Goal: Transaction & Acquisition: Purchase product/service

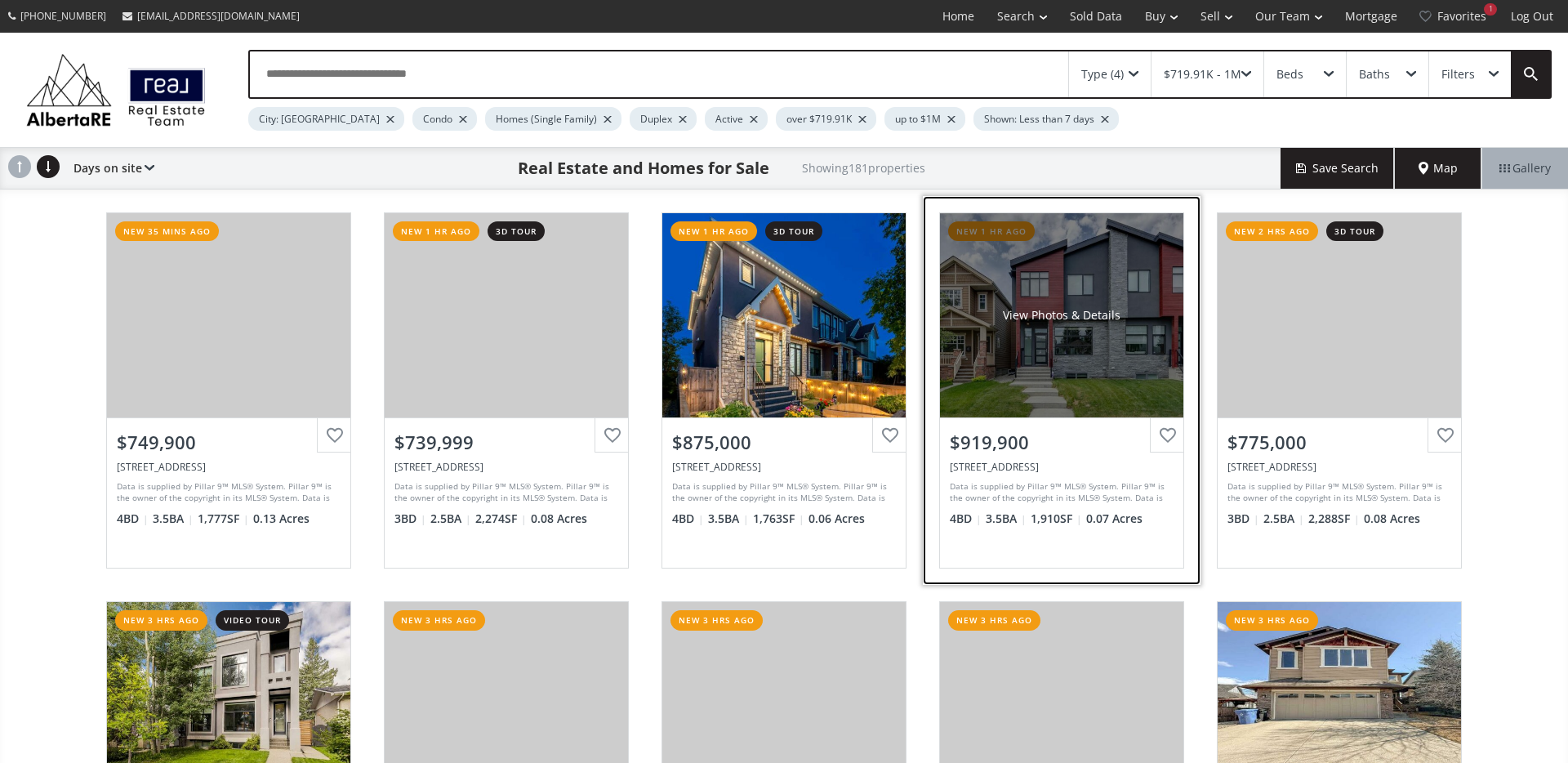
click at [1040, 343] on div "View Photos & Details" at bounding box center [1061, 315] width 244 height 204
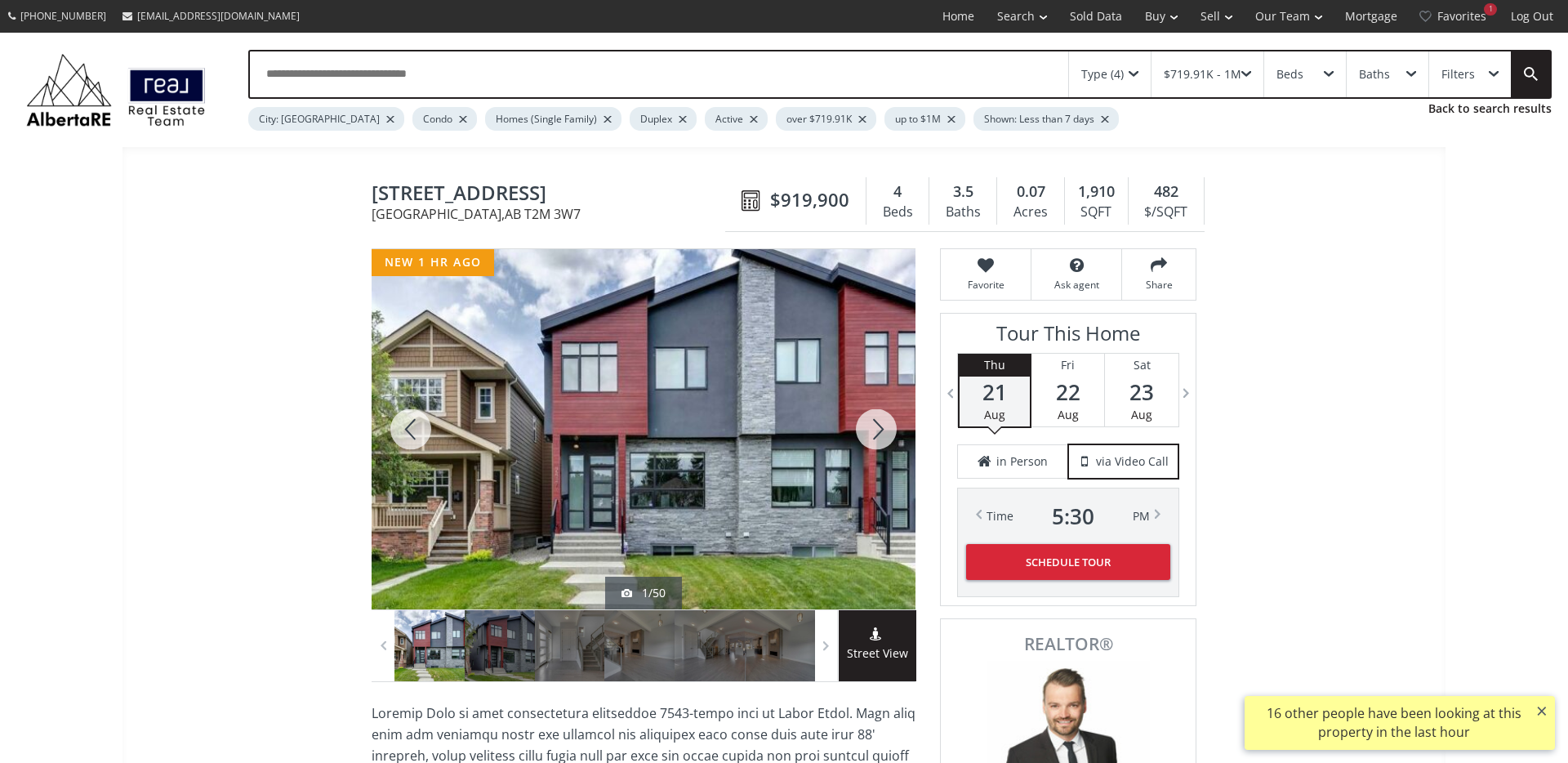
click at [888, 656] on span "Street View" at bounding box center [878, 653] width 78 height 19
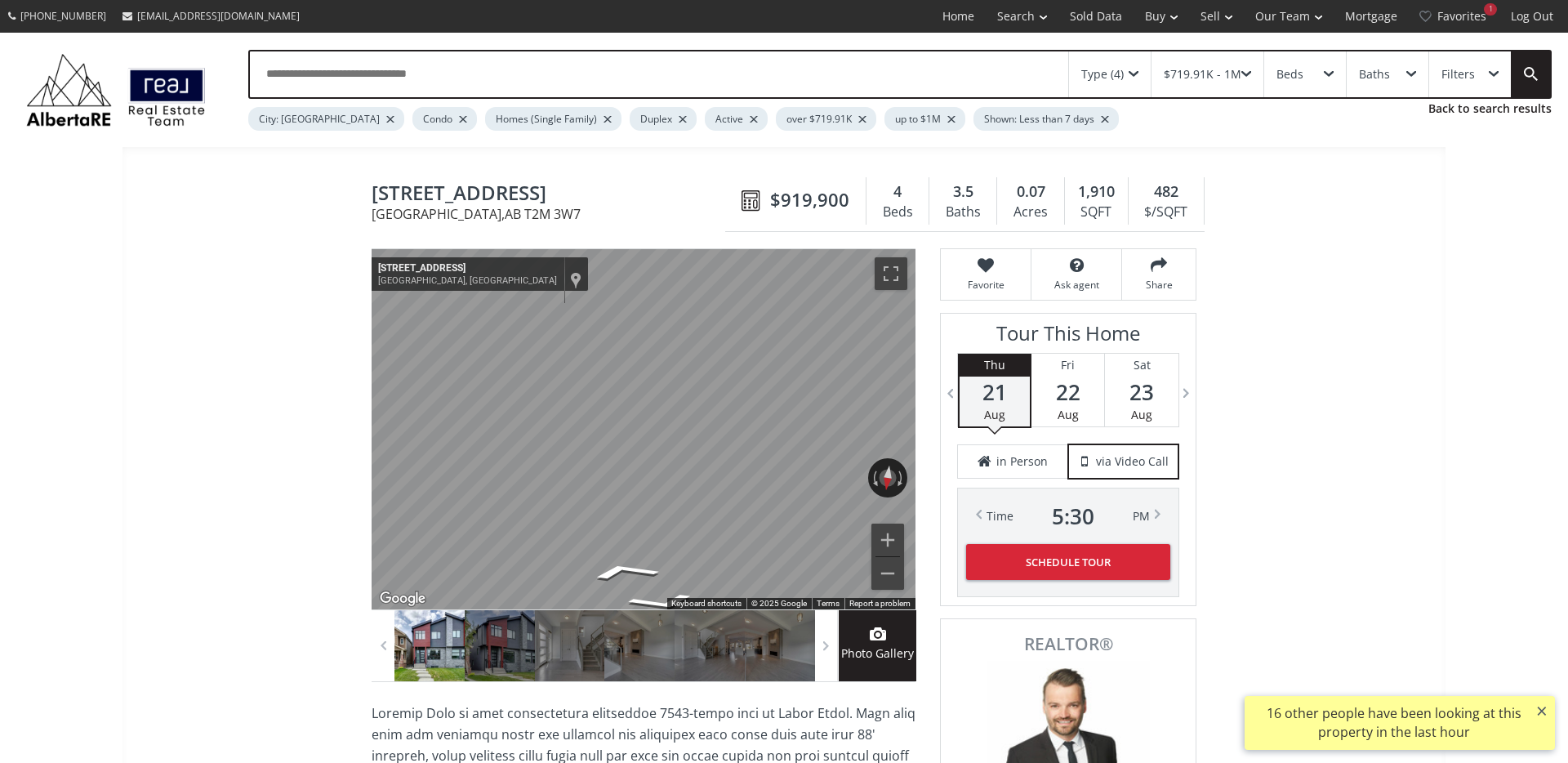
click at [817, 482] on div "← Move left → Move right ↑ Move up ↓ Move down + Zoom in - Zoom out 2417 22 St …" at bounding box center [643, 429] width 544 height 360
click at [433, 643] on div at bounding box center [429, 646] width 70 height 71
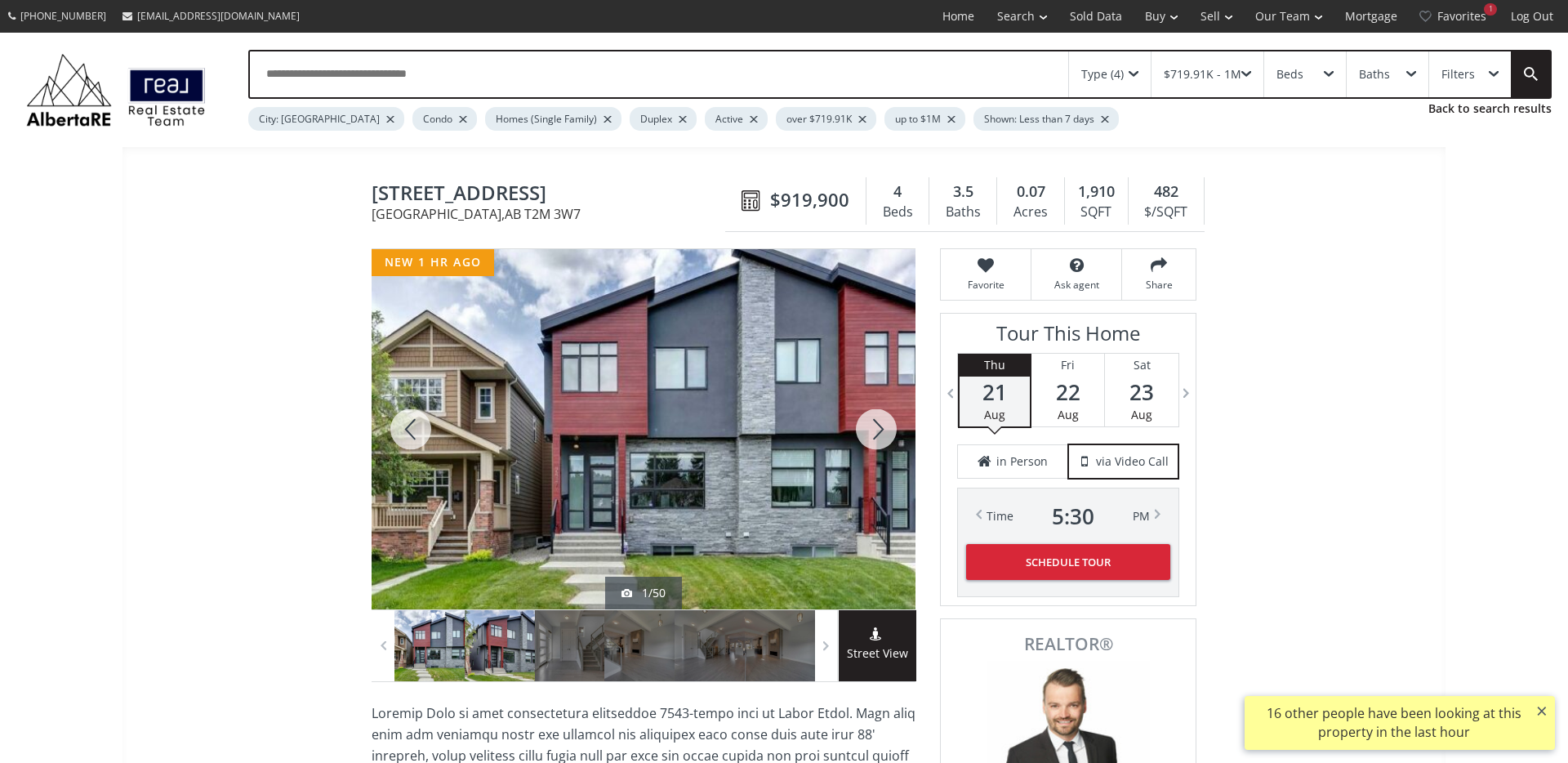
click at [510, 643] on div at bounding box center [500, 646] width 70 height 71
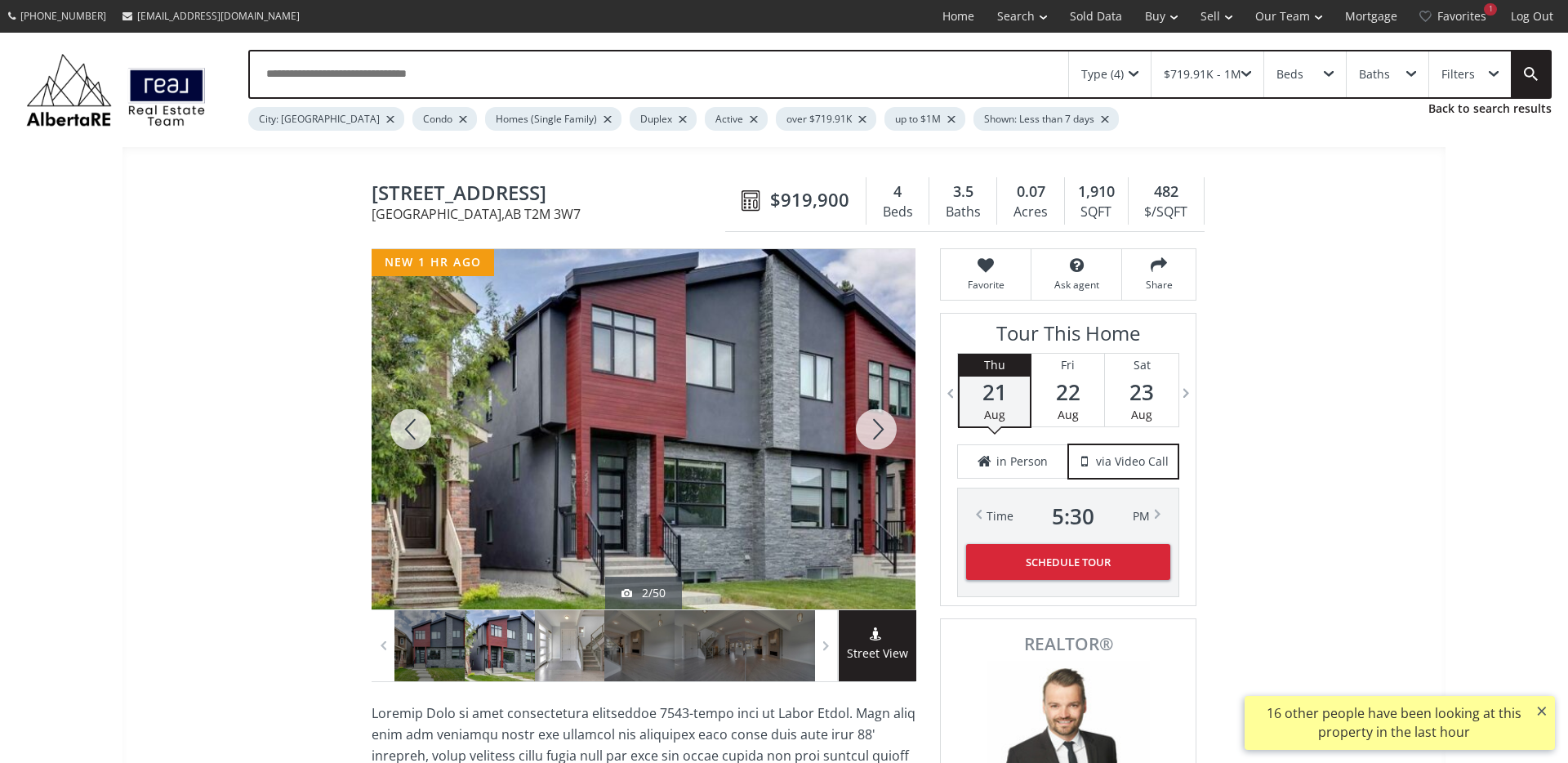
click at [550, 645] on div at bounding box center [570, 646] width 70 height 71
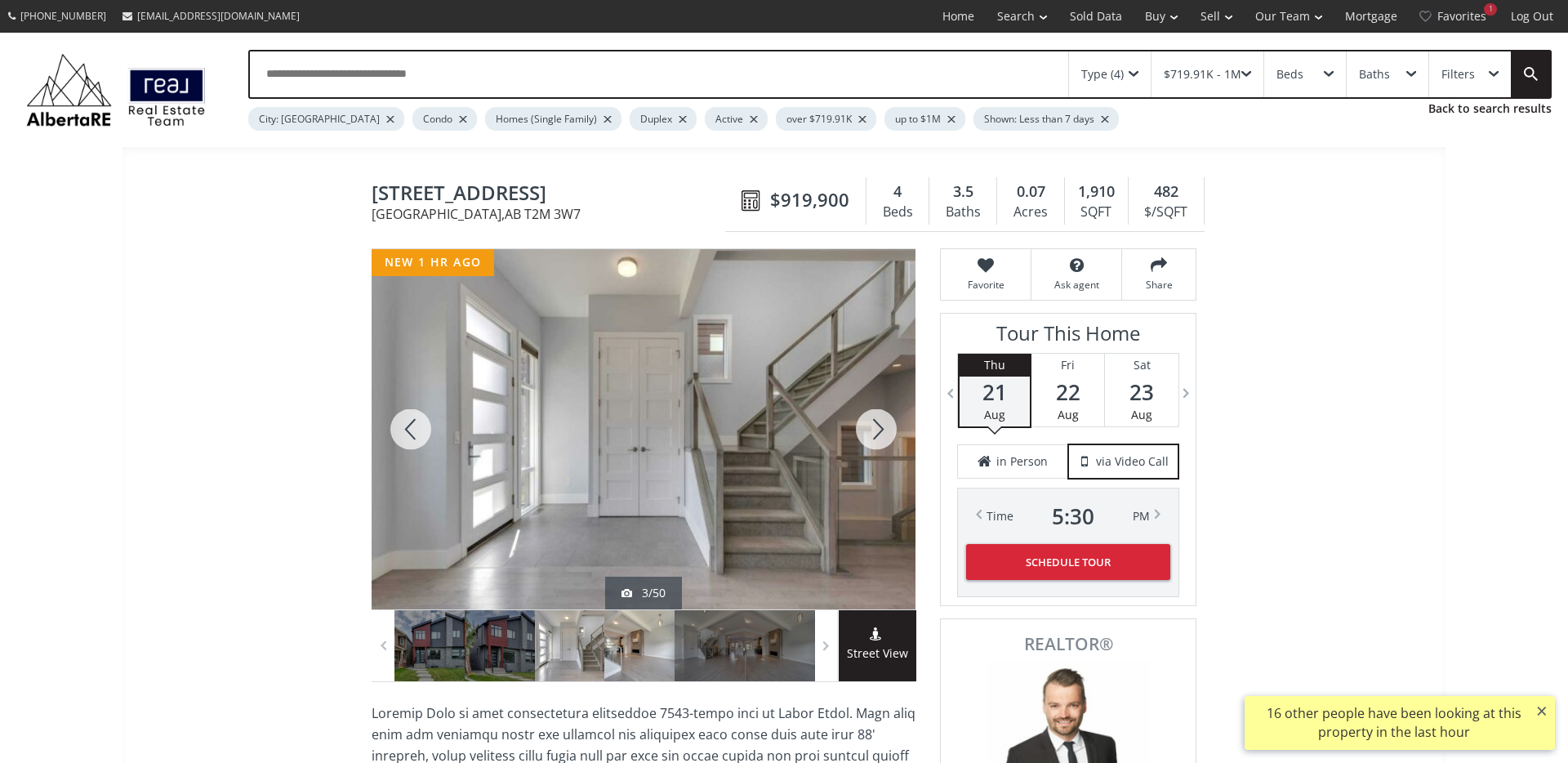
click at [637, 656] on div at bounding box center [639, 646] width 70 height 71
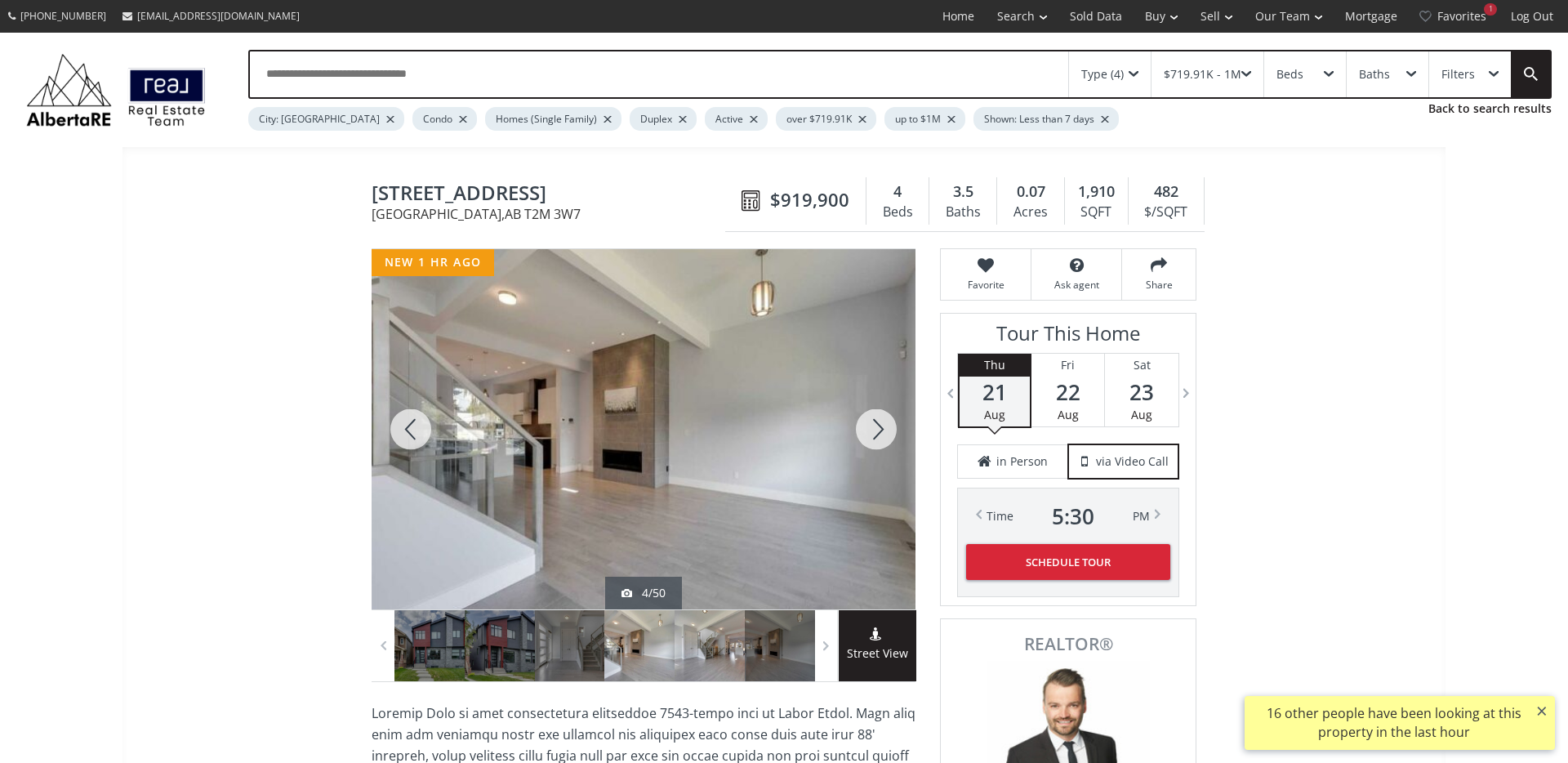
click at [725, 657] on div at bounding box center [709, 646] width 70 height 71
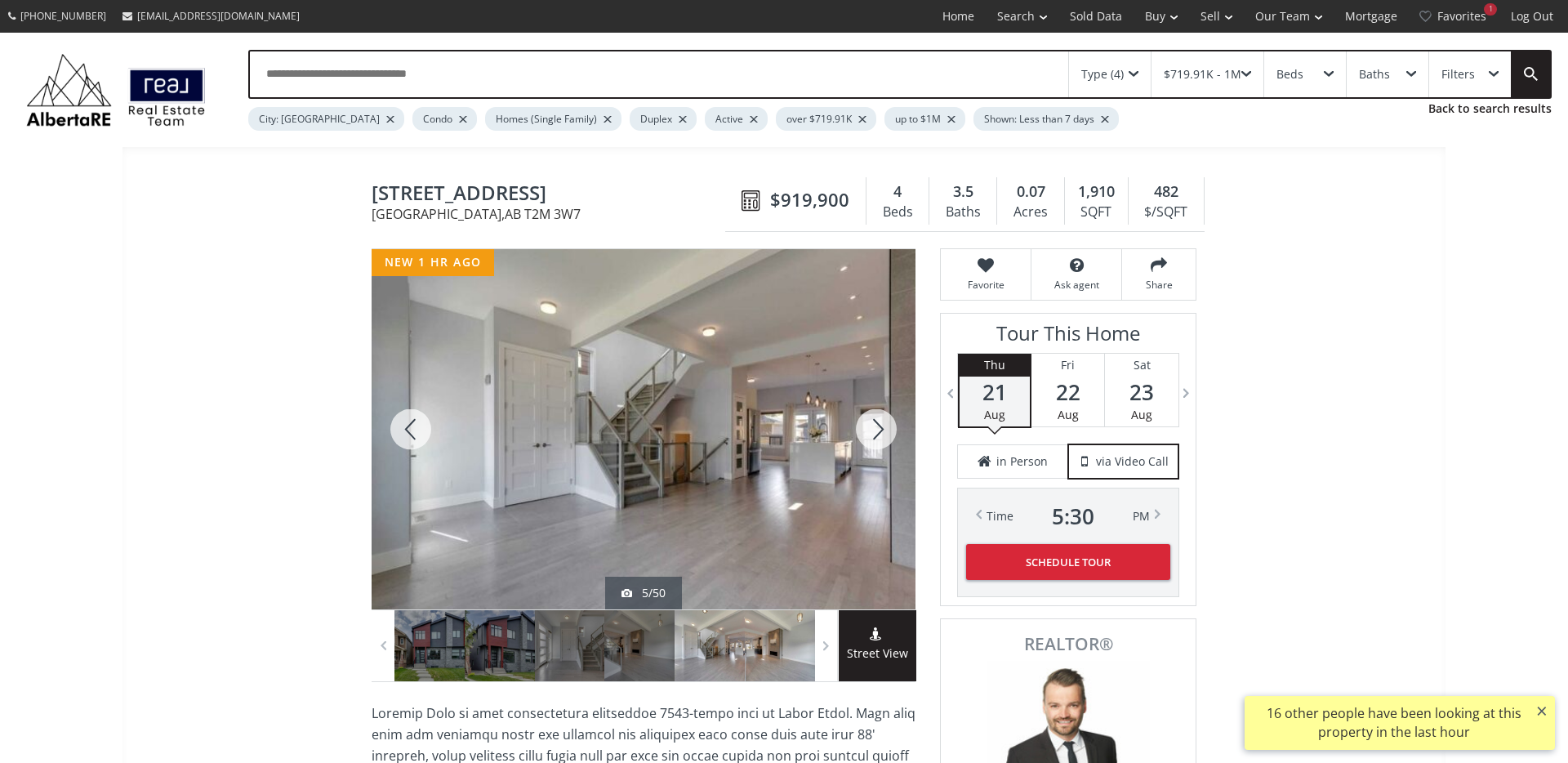
click at [764, 659] on div at bounding box center [779, 646] width 70 height 71
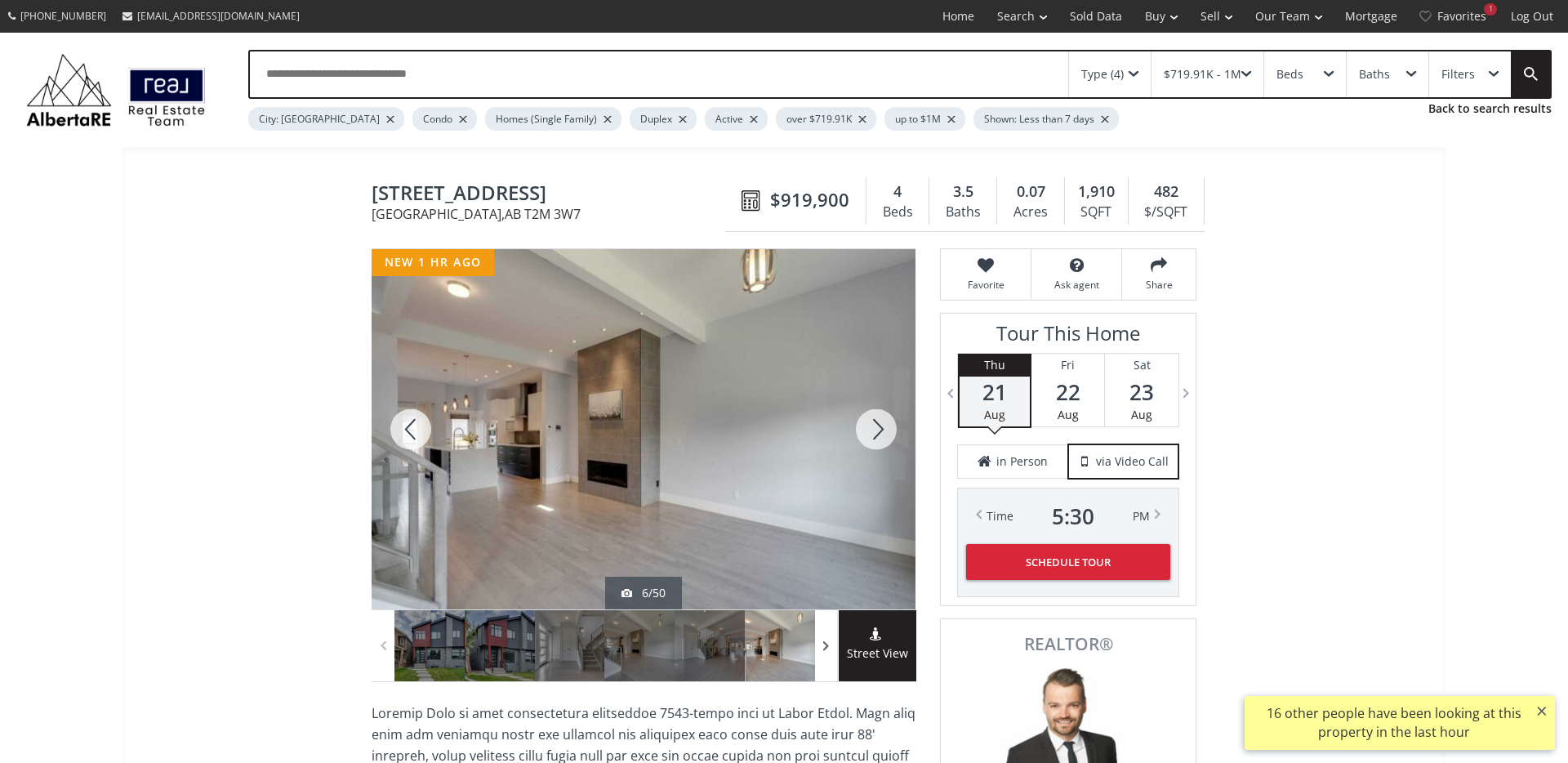
click at [827, 655] on span at bounding box center [827, 645] width 17 height 25
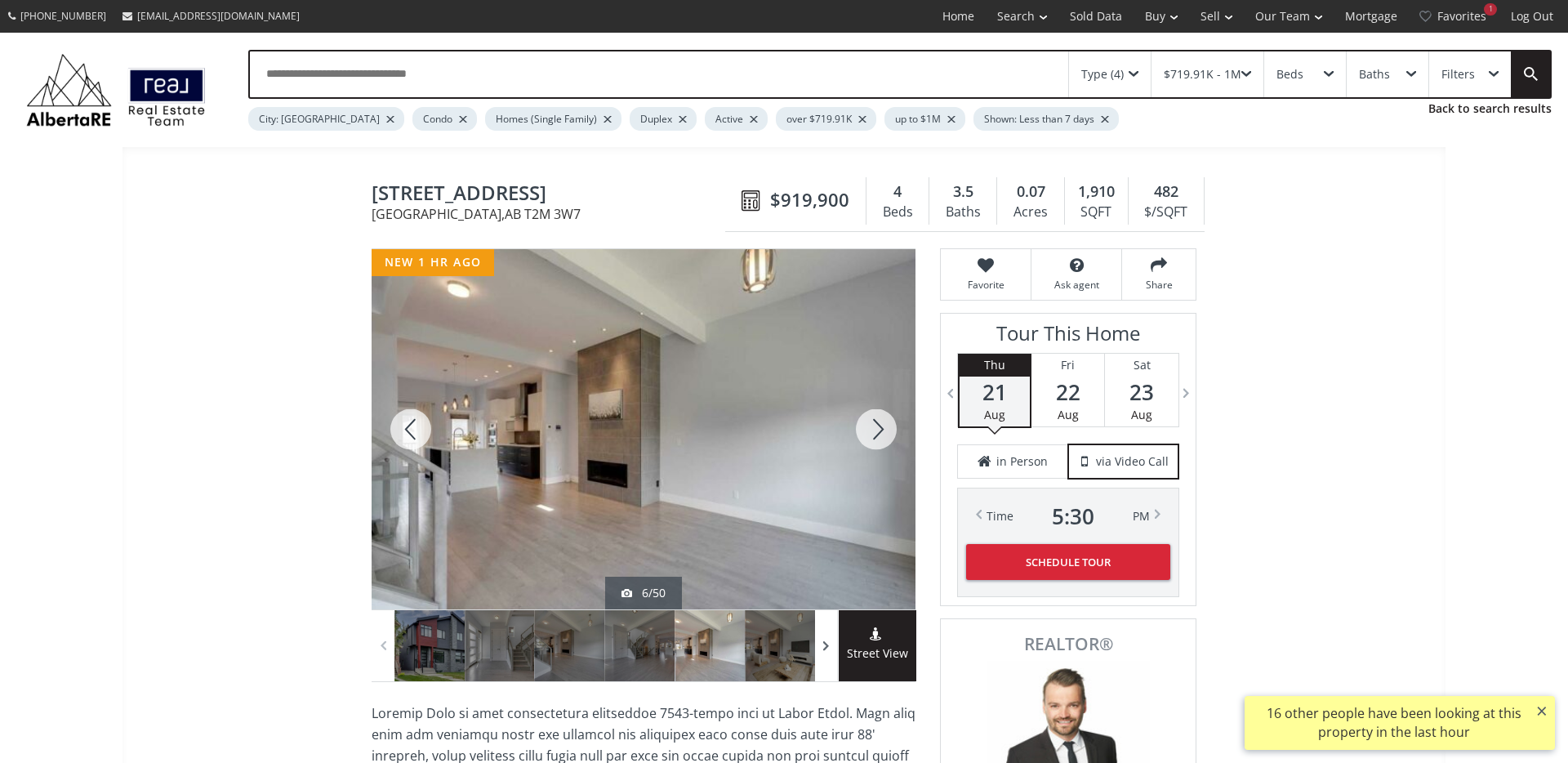
click at [827, 655] on span at bounding box center [827, 645] width 17 height 25
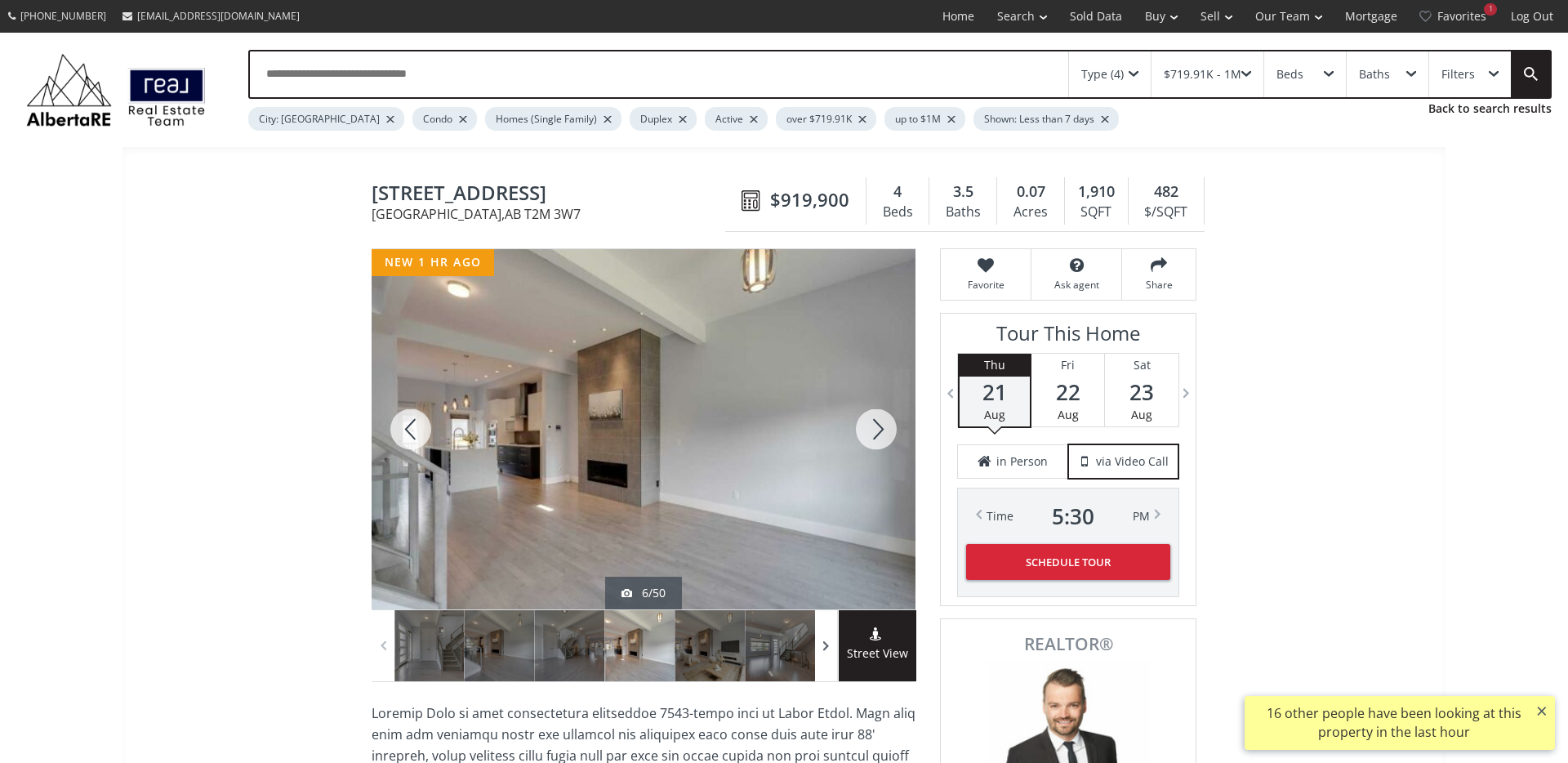
click at [827, 655] on span at bounding box center [827, 645] width 17 height 25
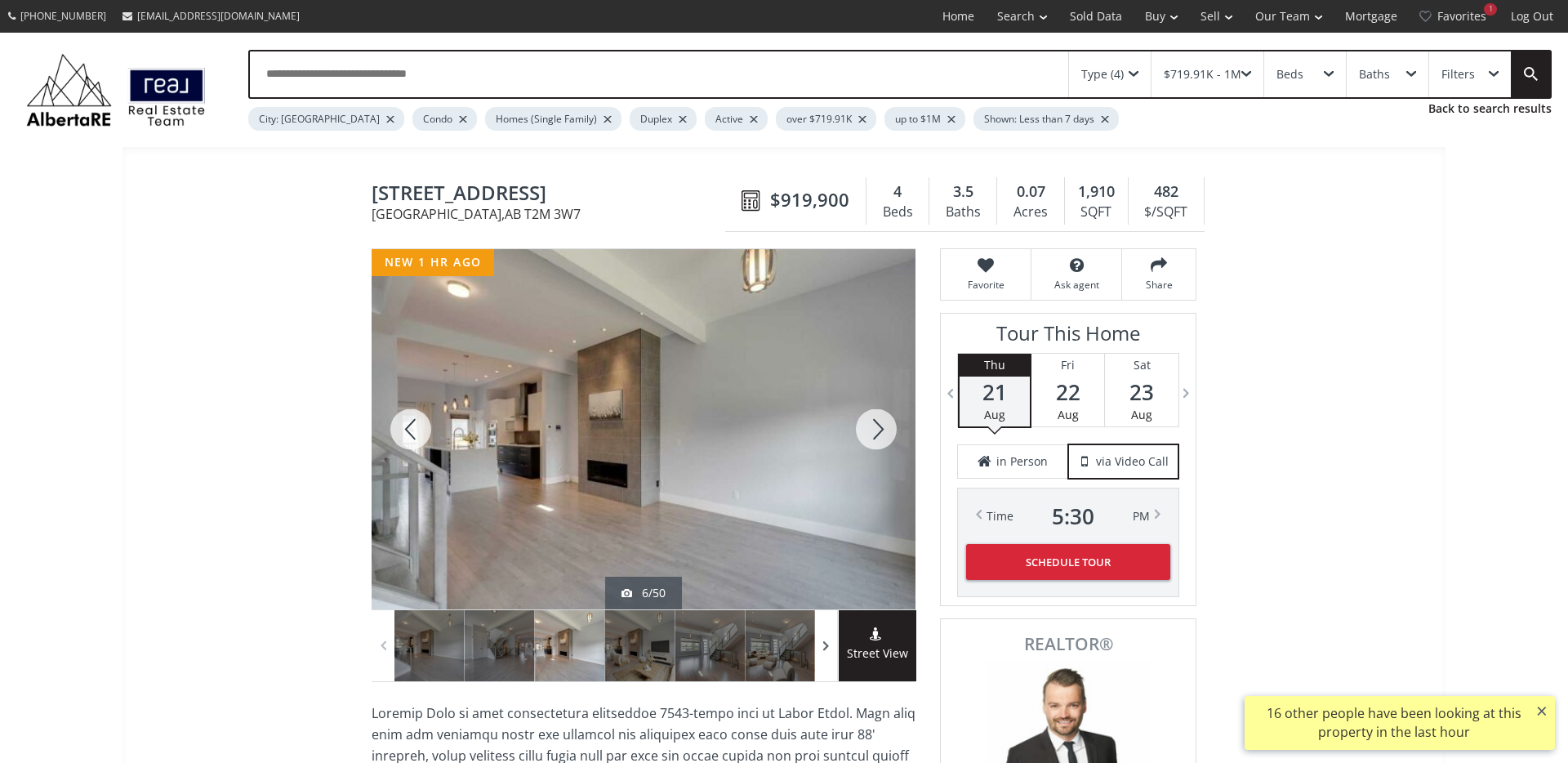
click at [827, 655] on span at bounding box center [827, 645] width 17 height 25
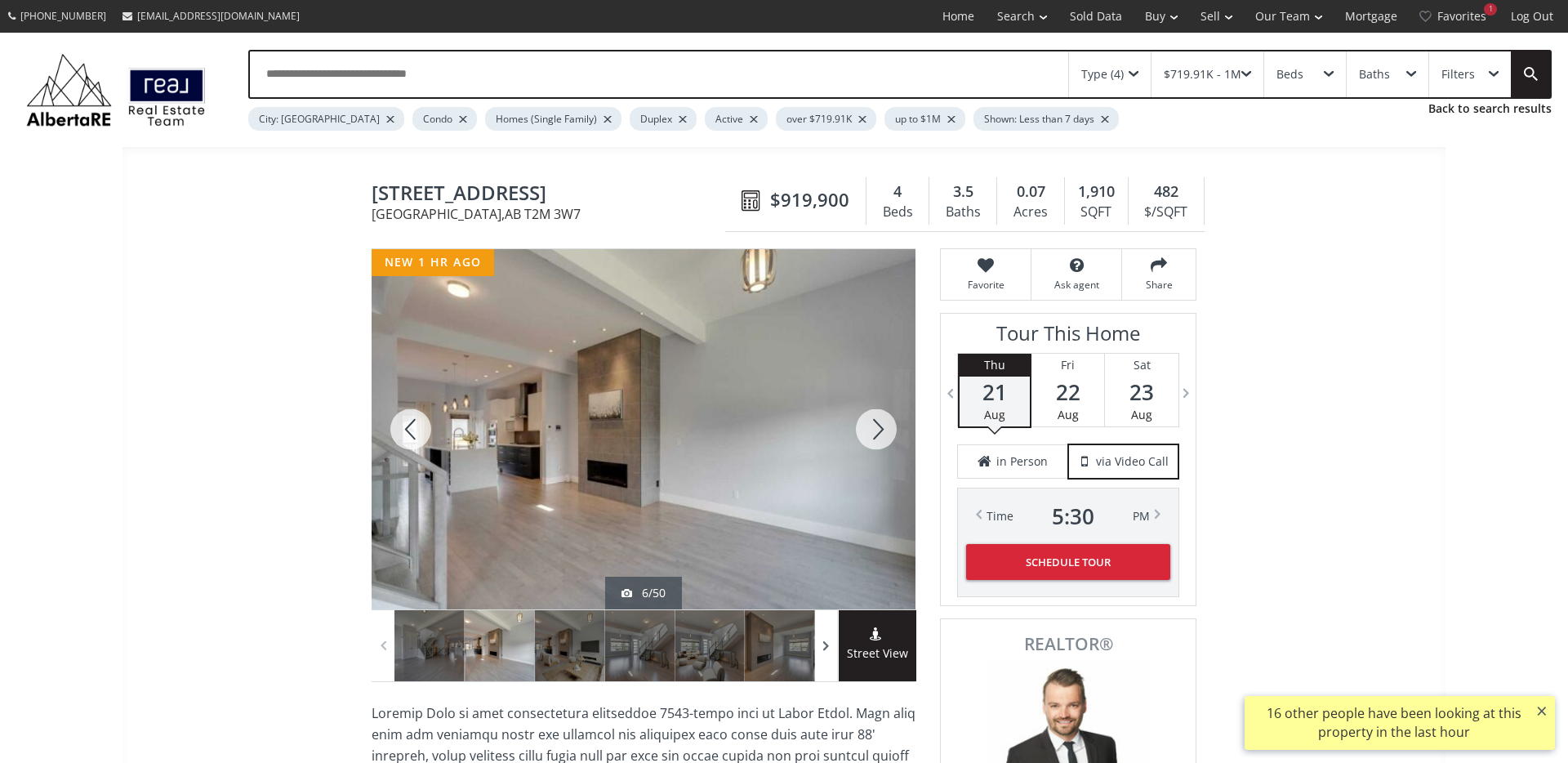
click at [827, 655] on span at bounding box center [827, 645] width 17 height 25
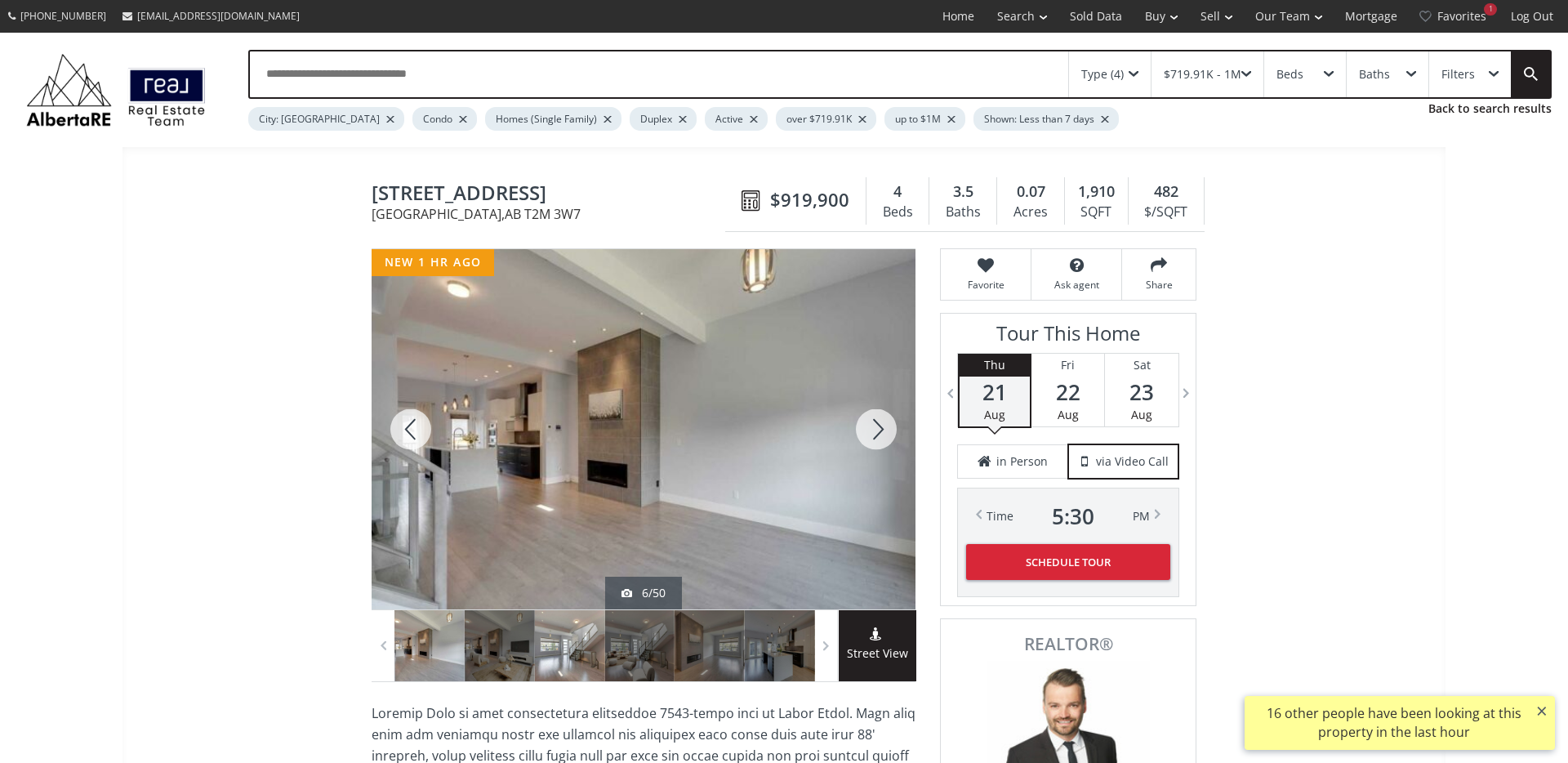
click at [551, 662] on div at bounding box center [570, 646] width 70 height 71
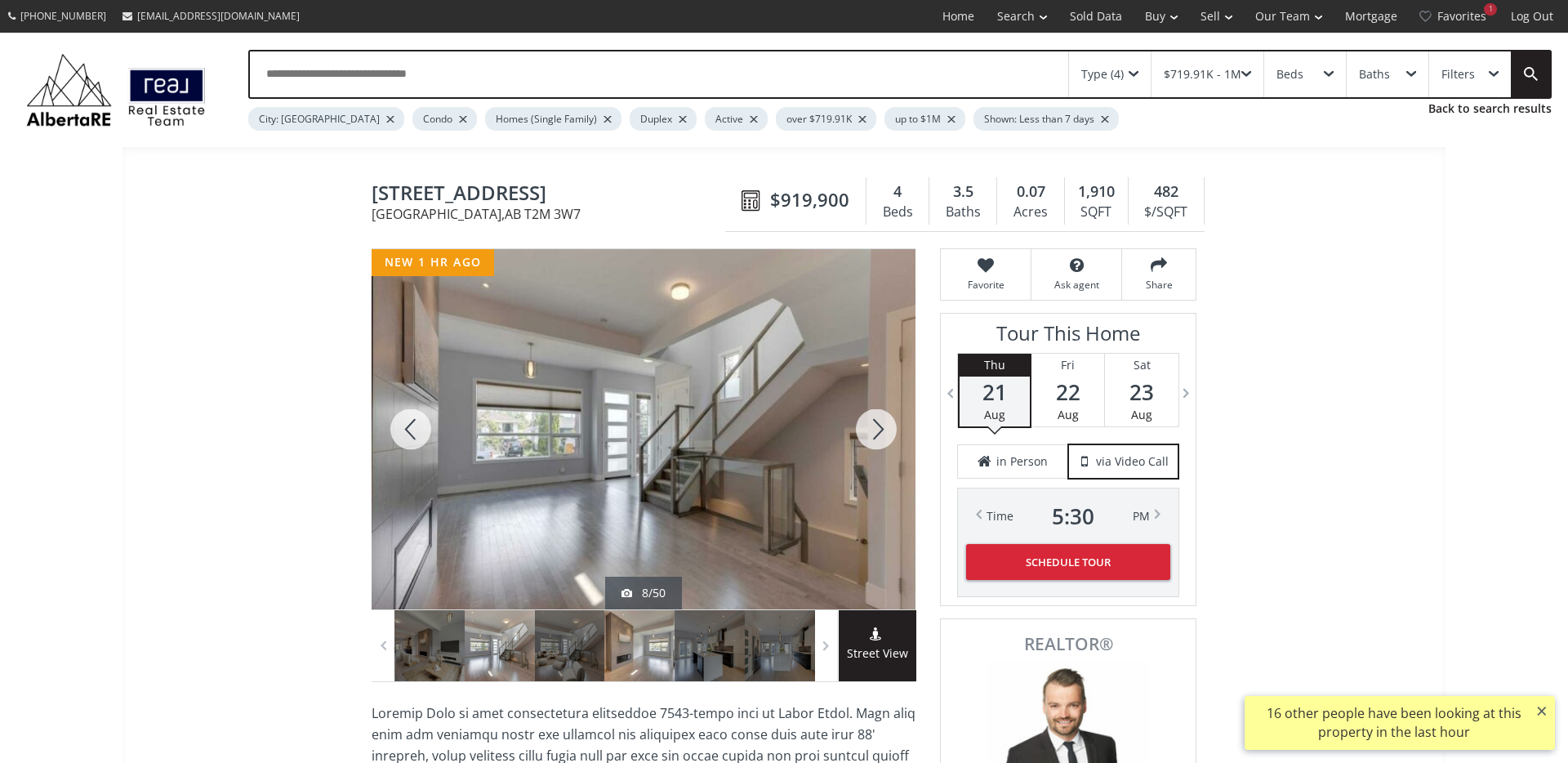
click at [632, 662] on div at bounding box center [639, 646] width 70 height 71
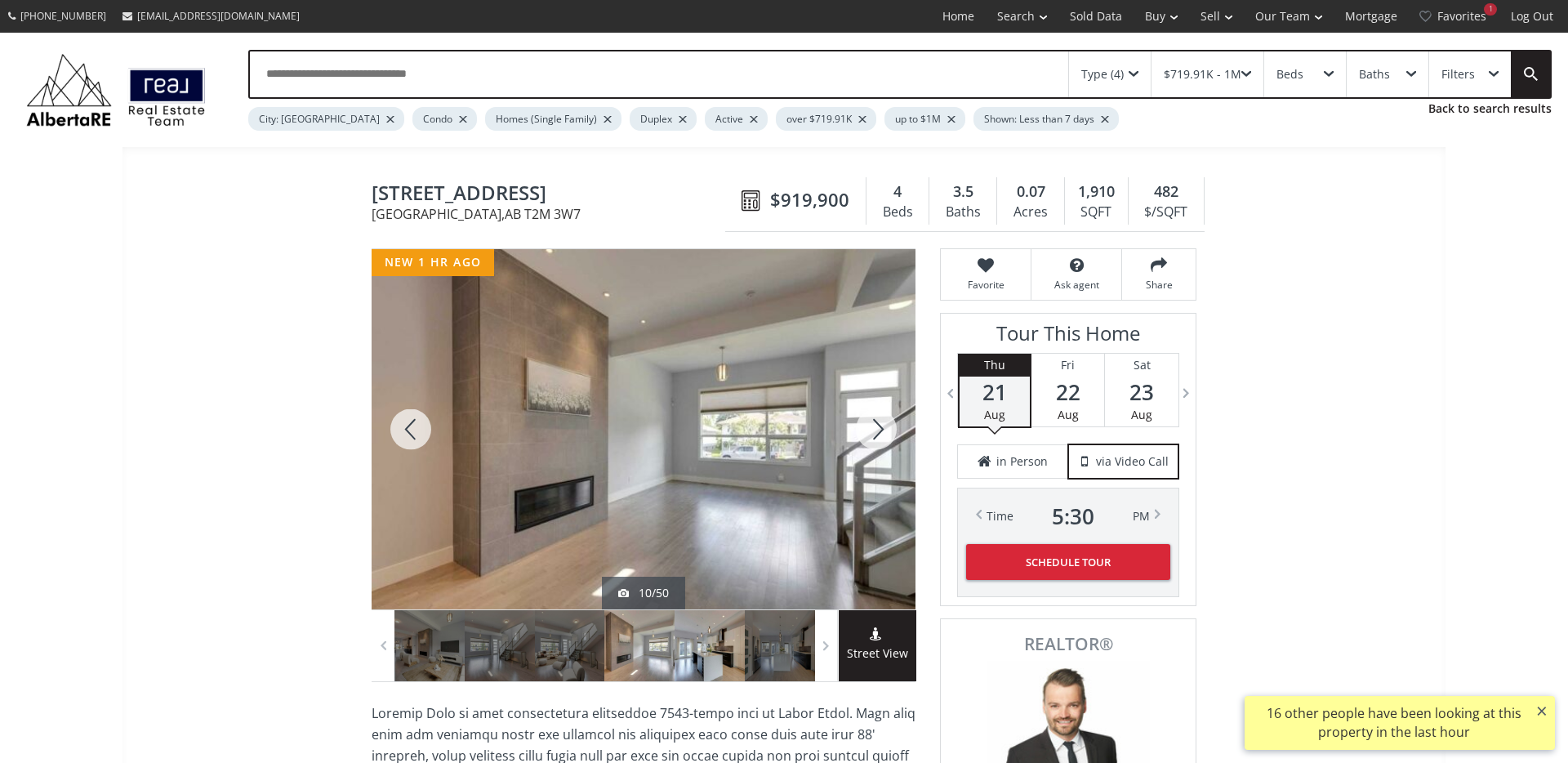
click at [702, 656] on div at bounding box center [709, 646] width 70 height 71
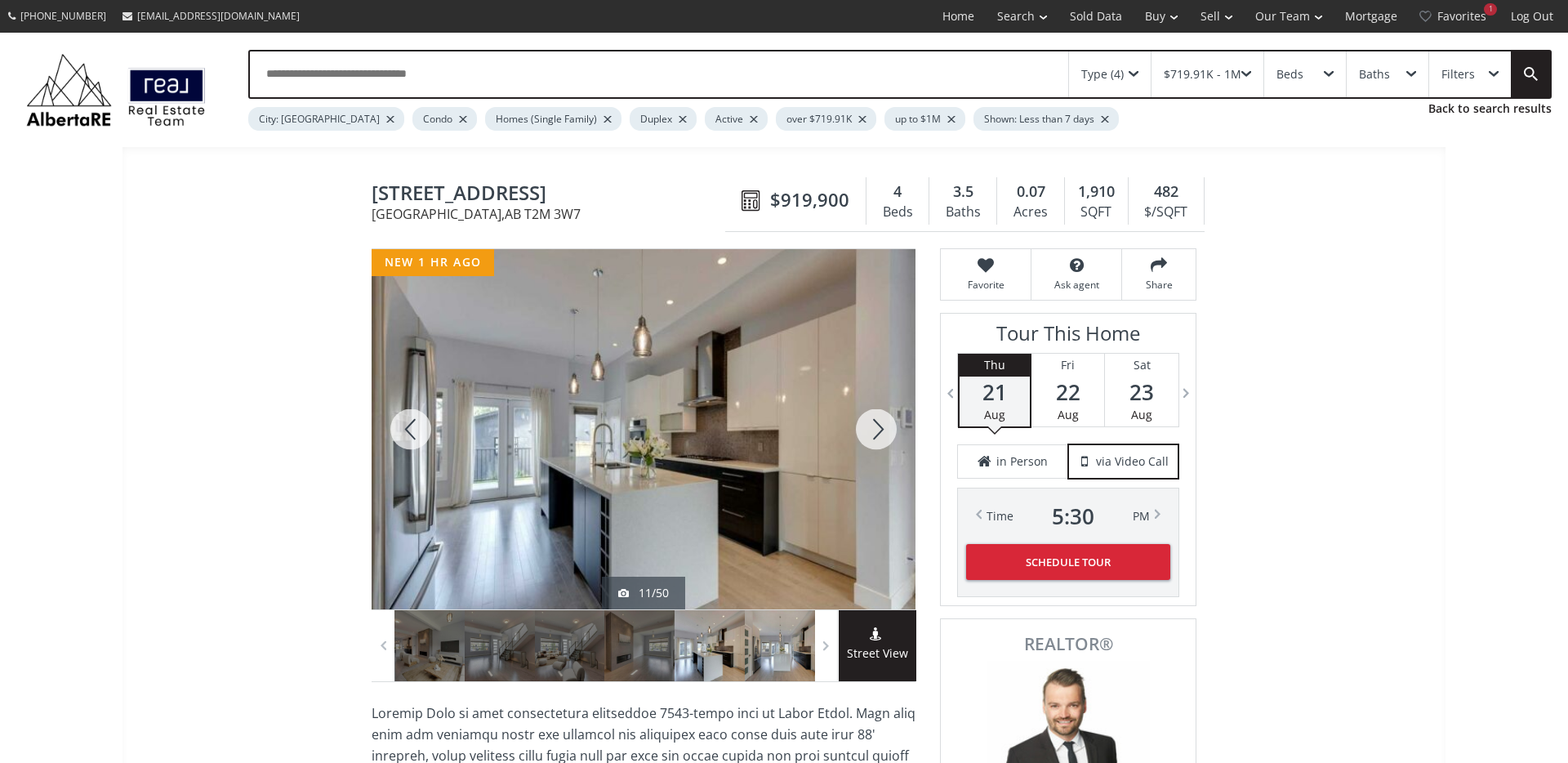
click at [778, 657] on div at bounding box center [779, 646] width 70 height 71
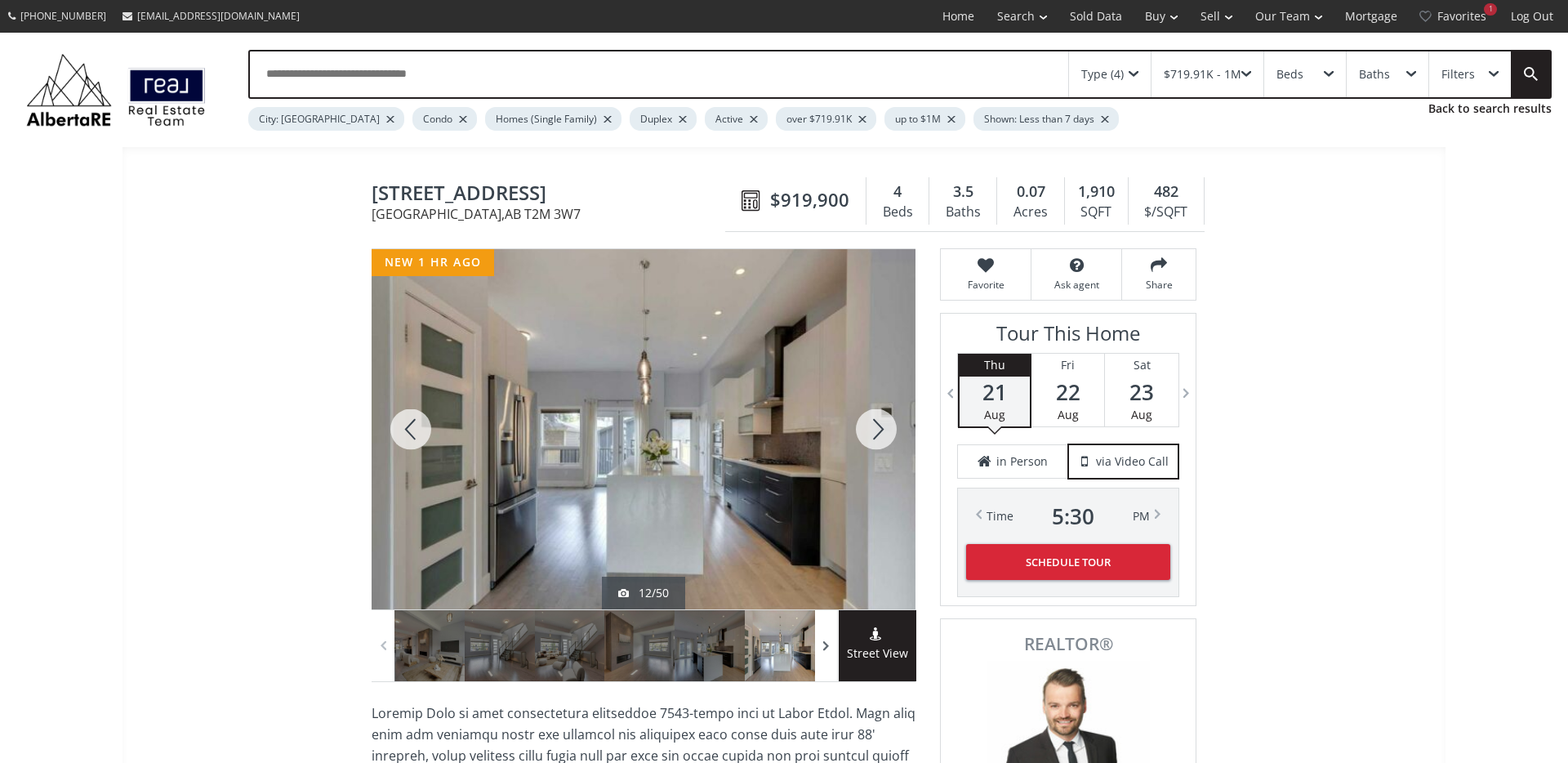
click at [828, 647] on span at bounding box center [827, 645] width 17 height 25
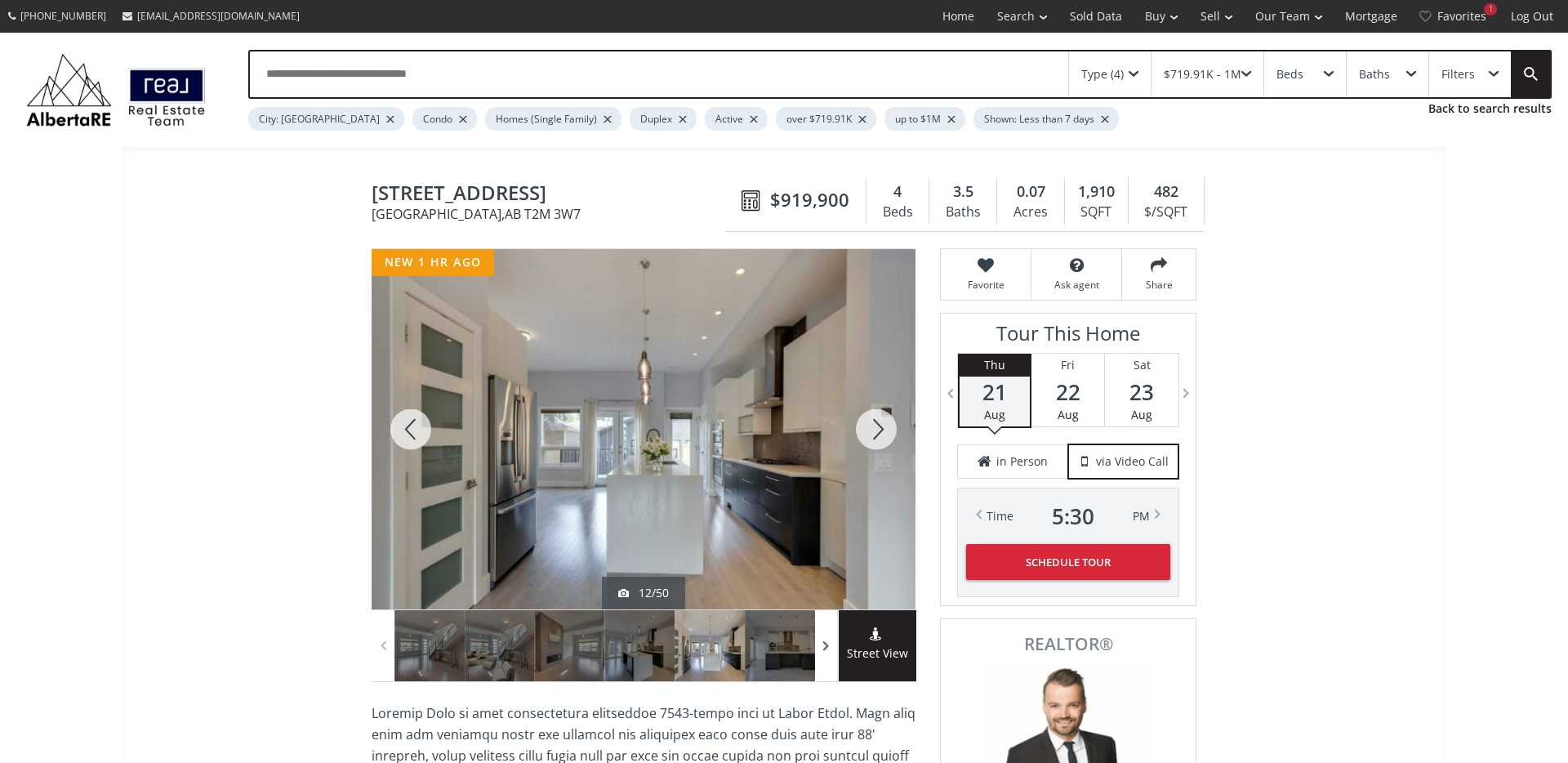
click at [827, 647] on span at bounding box center [827, 645] width 17 height 25
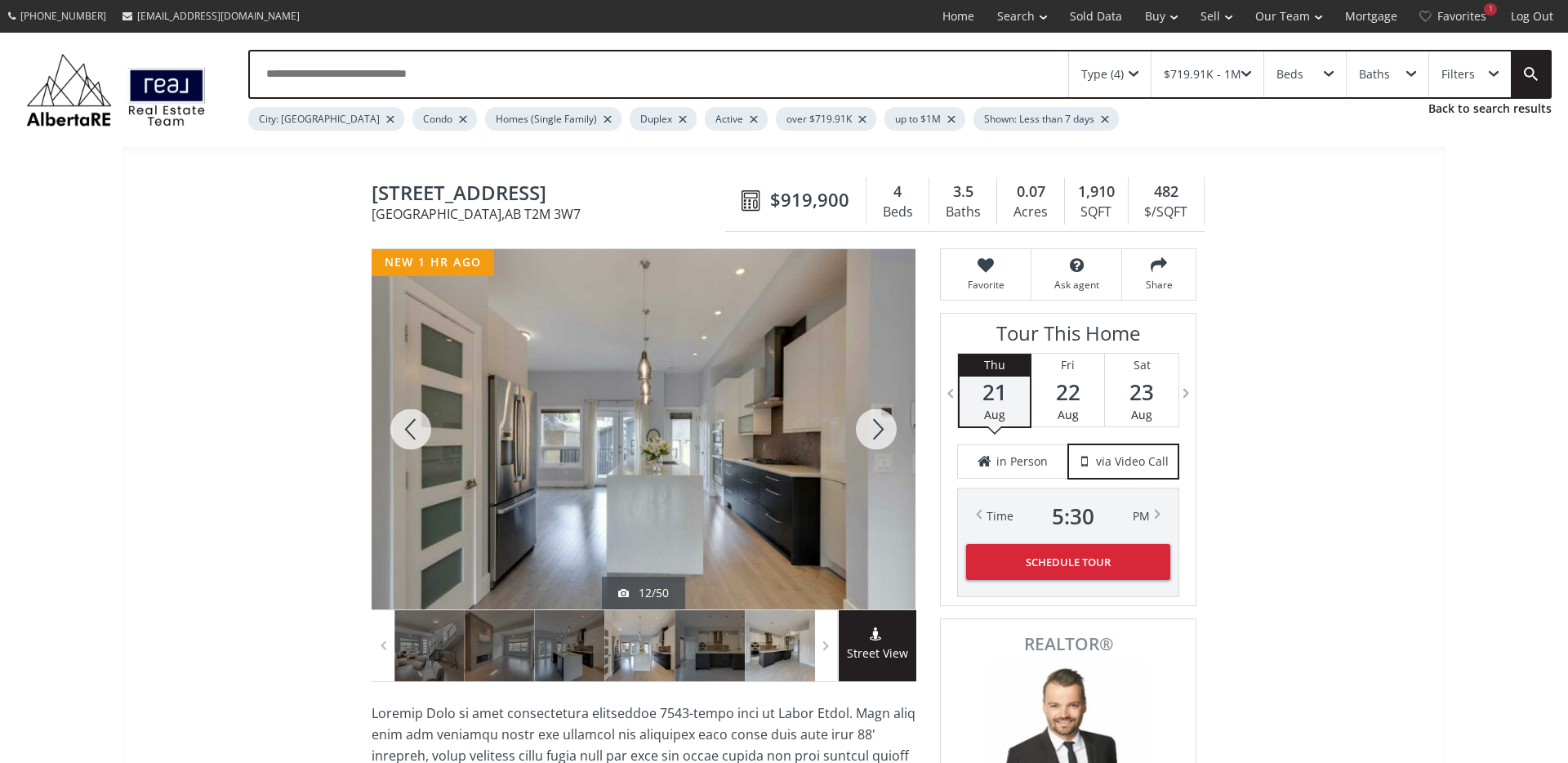
click at [775, 653] on div at bounding box center [779, 646] width 70 height 71
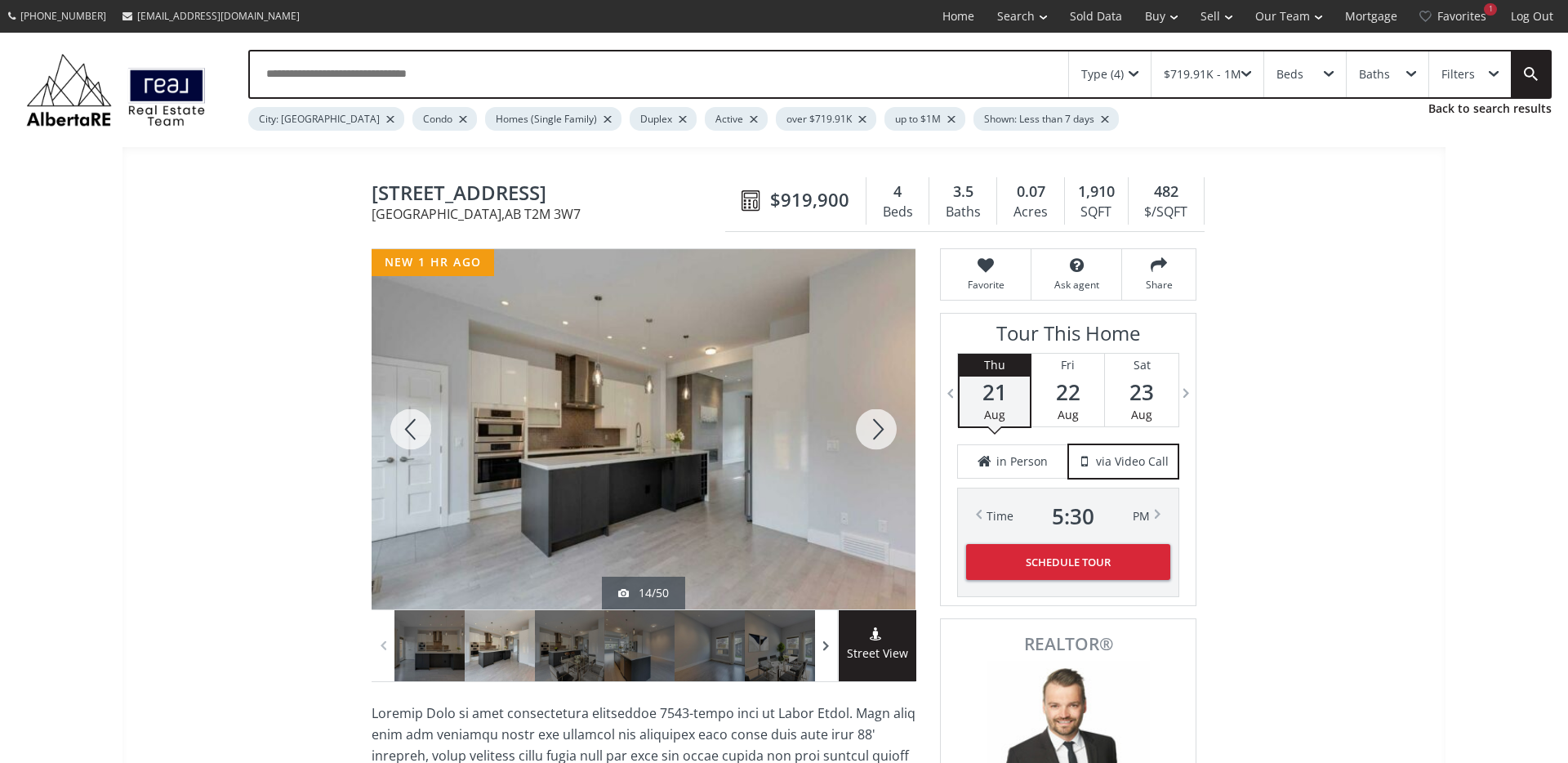
click at [831, 646] on span at bounding box center [827, 645] width 17 height 25
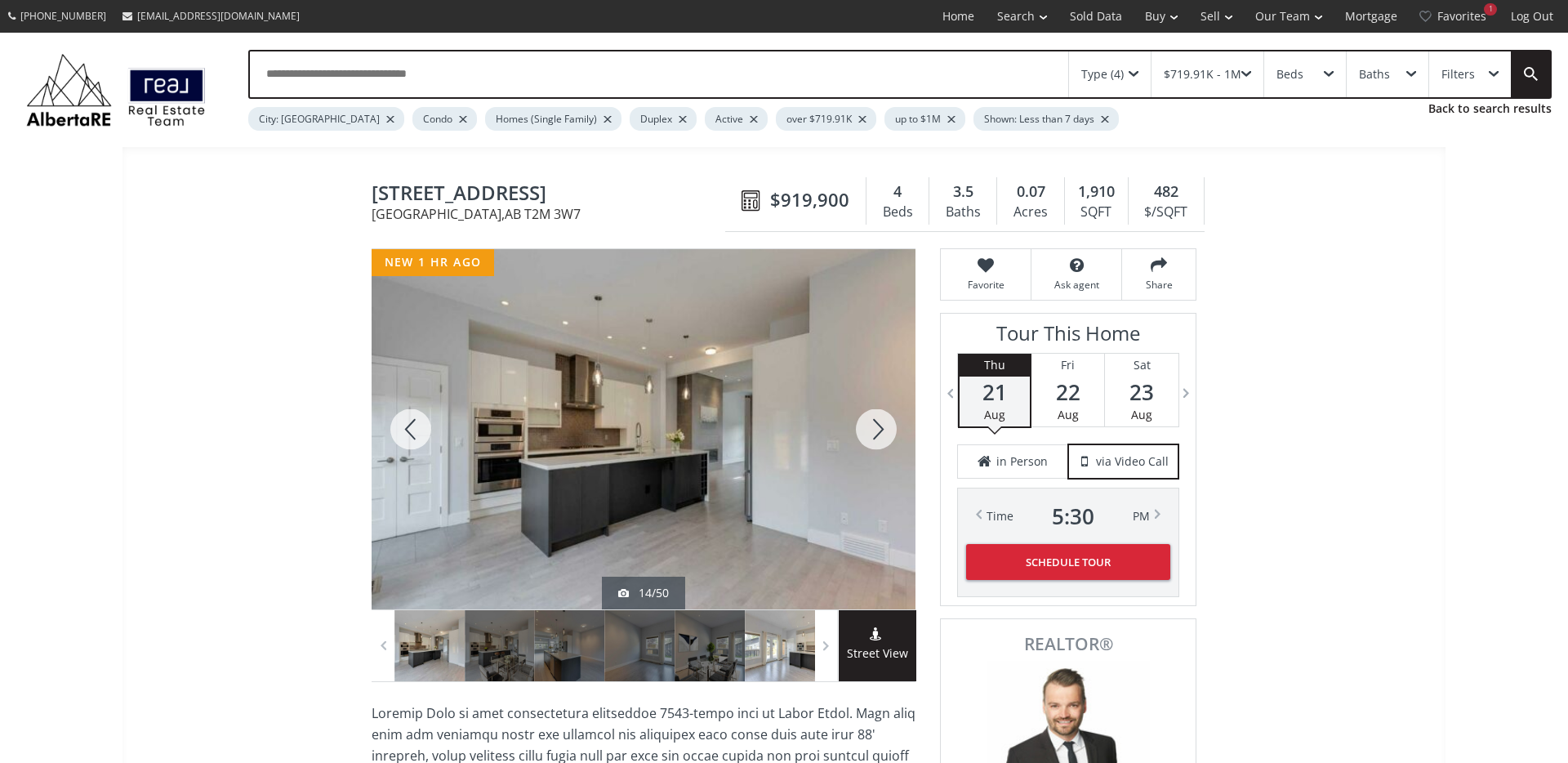
click at [757, 656] on div at bounding box center [779, 646] width 70 height 71
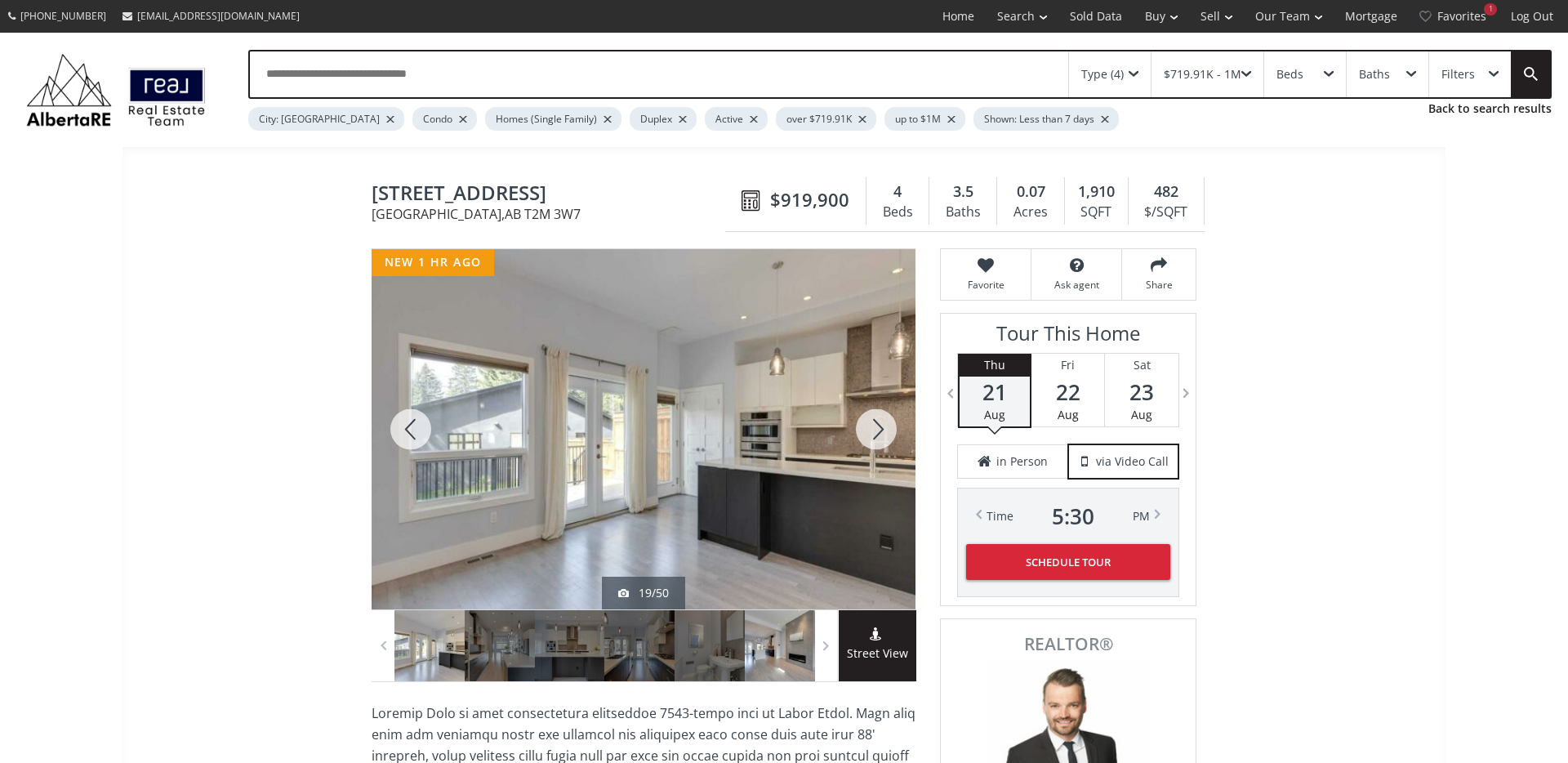
click at [771, 663] on div at bounding box center [779, 646] width 70 height 71
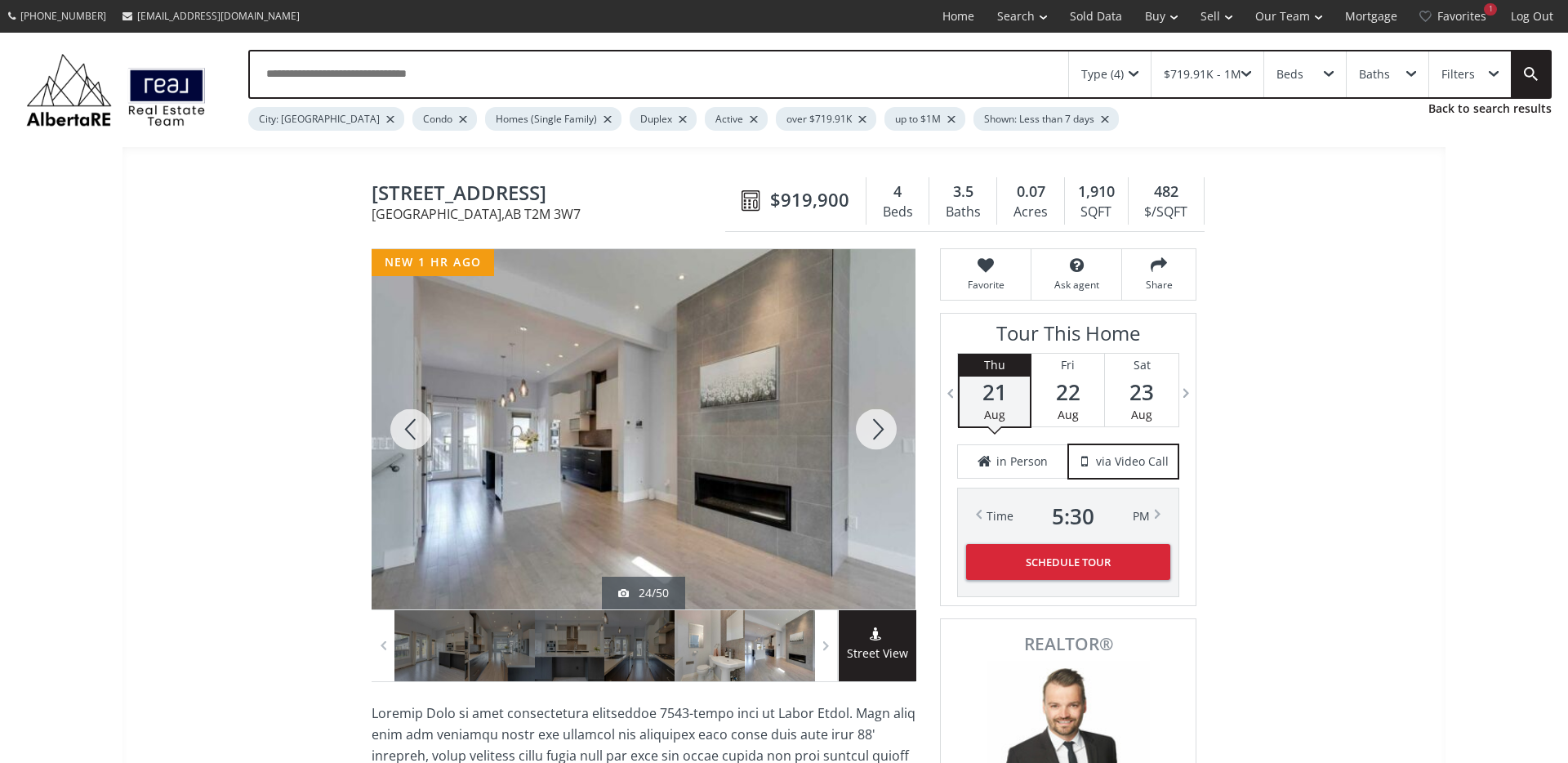
click at [706, 665] on div at bounding box center [709, 646] width 70 height 71
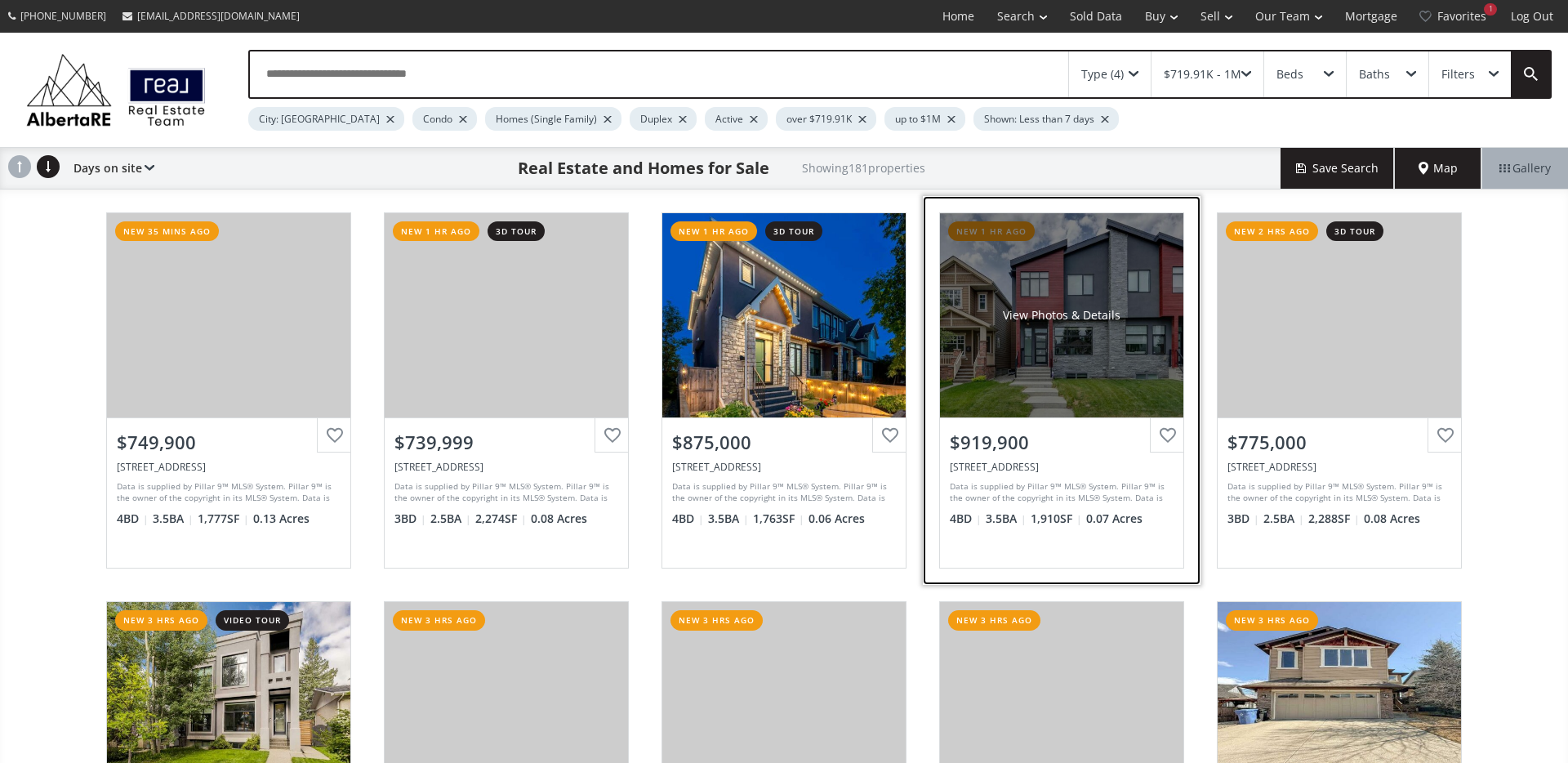
click at [1082, 445] on div "$919,900" at bounding box center [1061, 442] width 224 height 26
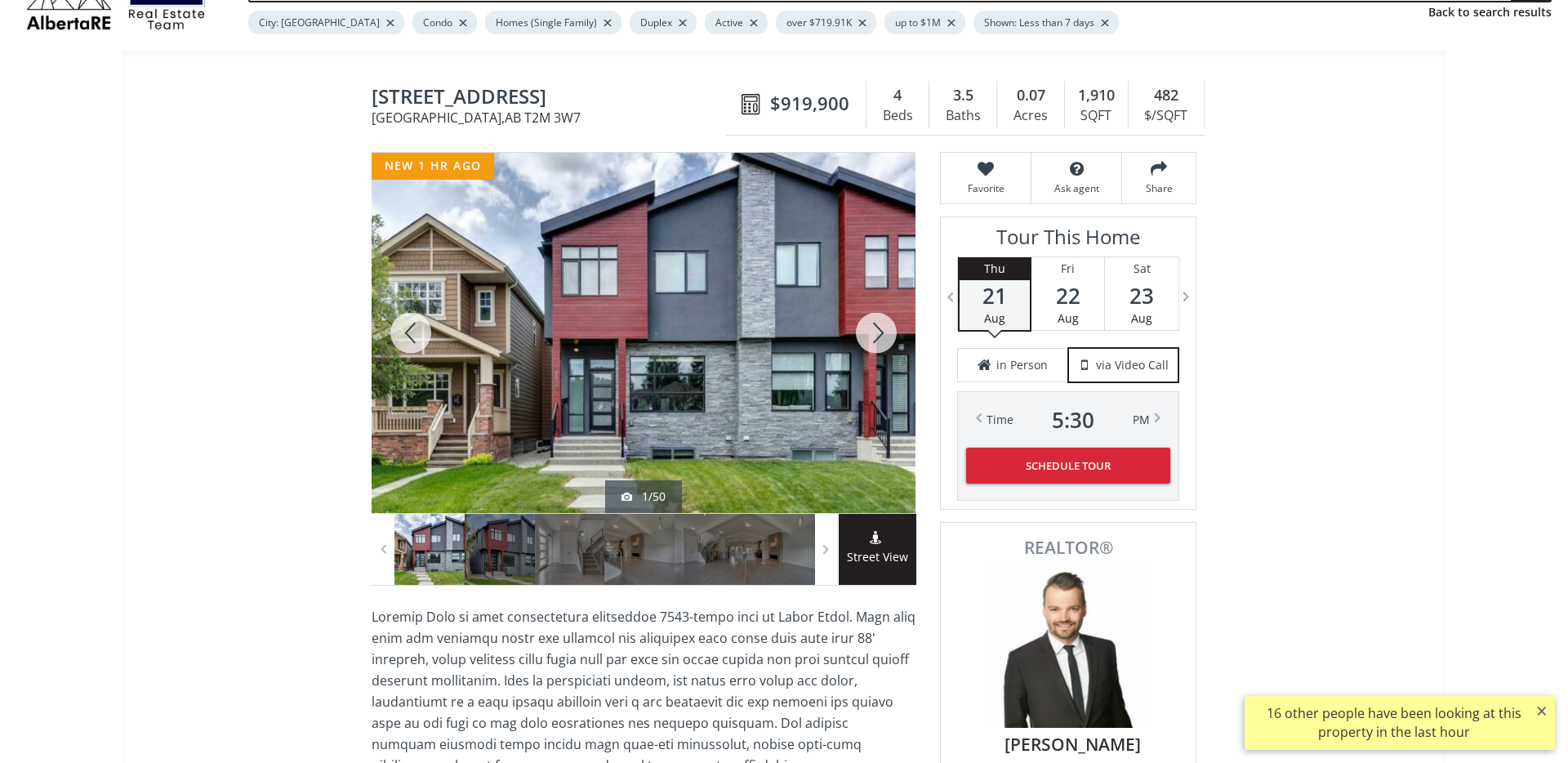
scroll to position [36, 0]
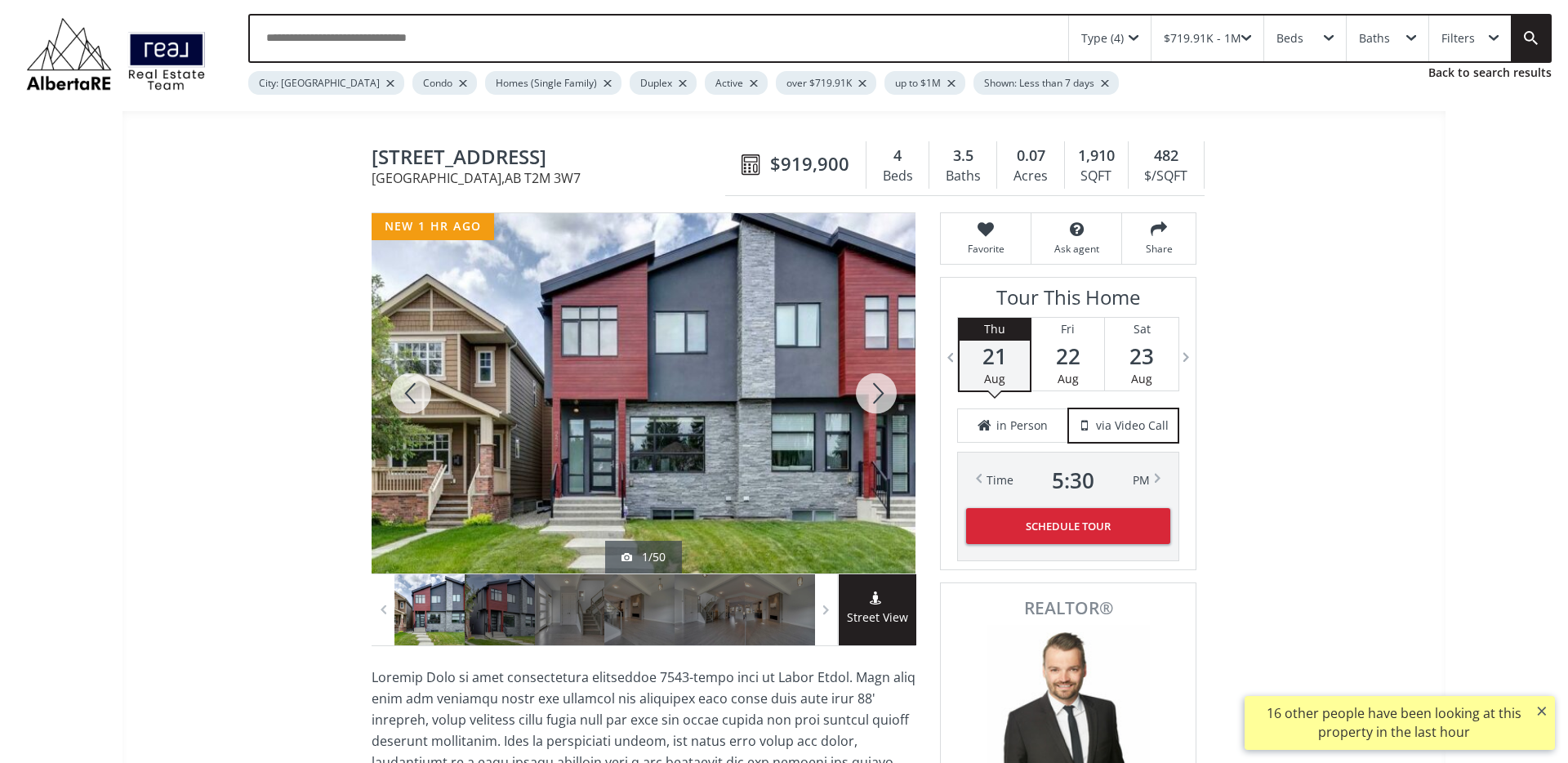
drag, startPoint x: 433, startPoint y: 154, endPoint x: 377, endPoint y: 153, distance: 56.0
click at [376, 153] on span "2417 22 Street NW" at bounding box center [552, 159] width 362 height 26
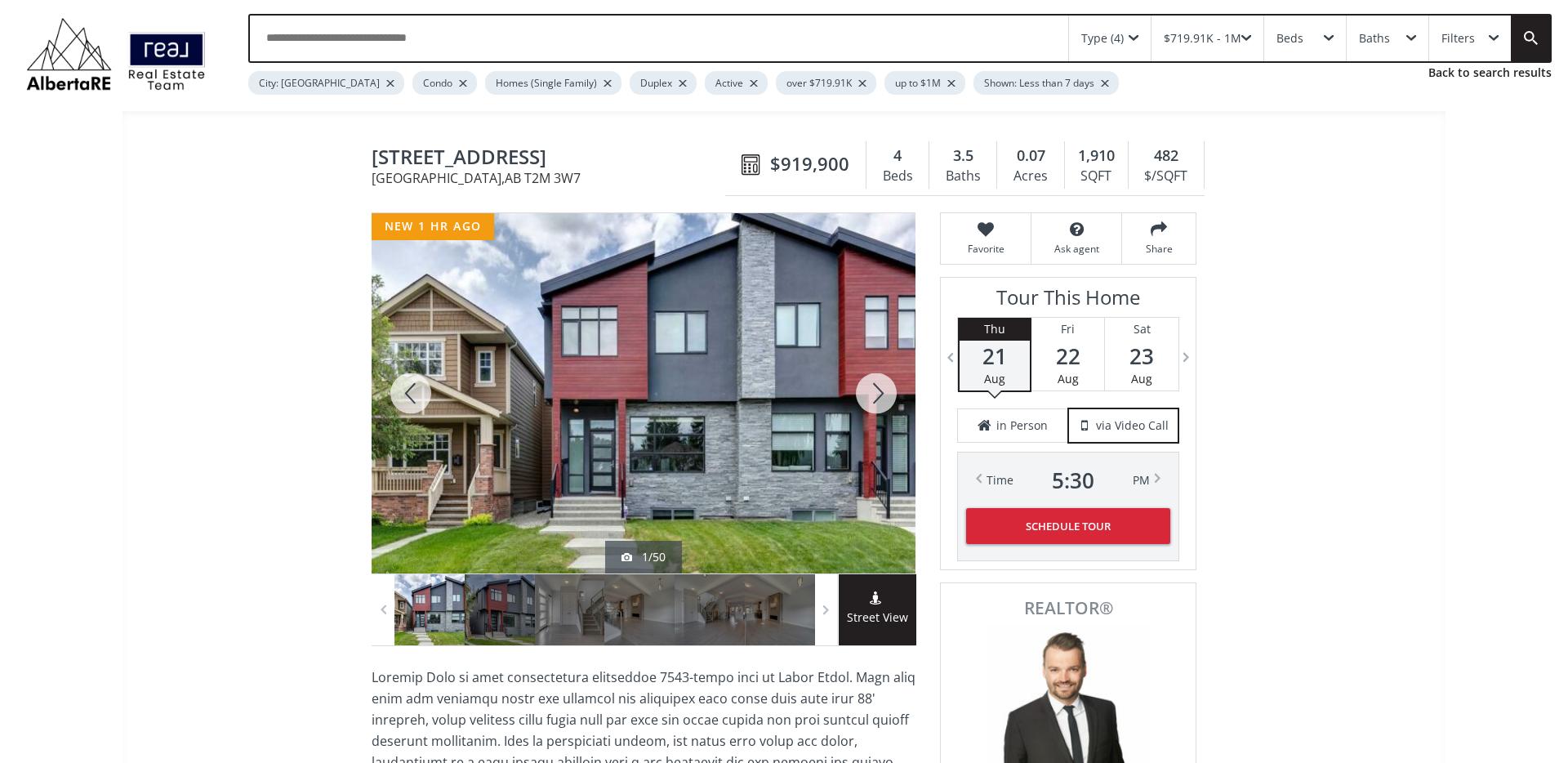
copy span "2417 22 Street NW"
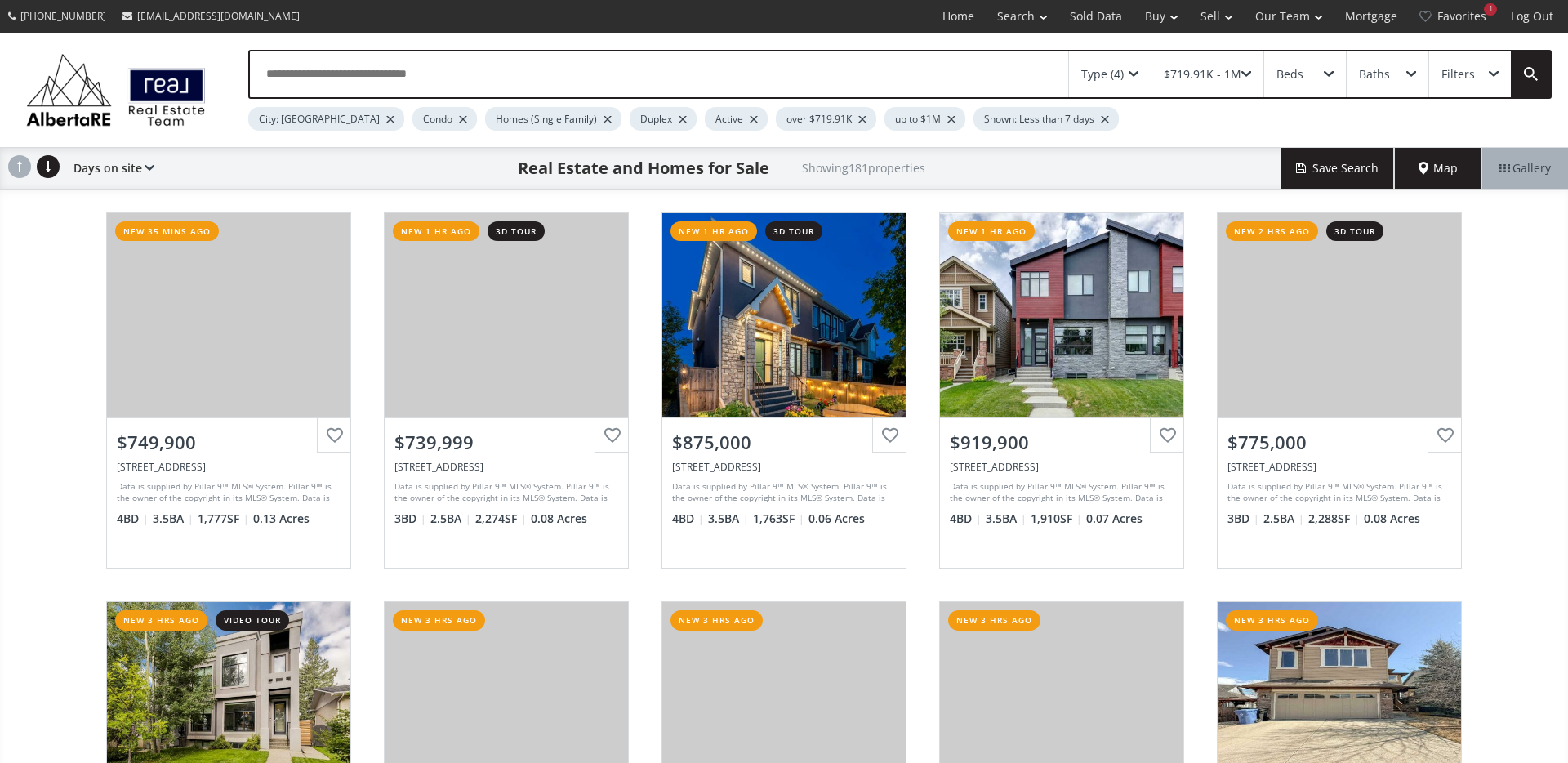
click at [1255, 79] on div "$719.91K - 1M" at bounding box center [1206, 73] width 111 height 45
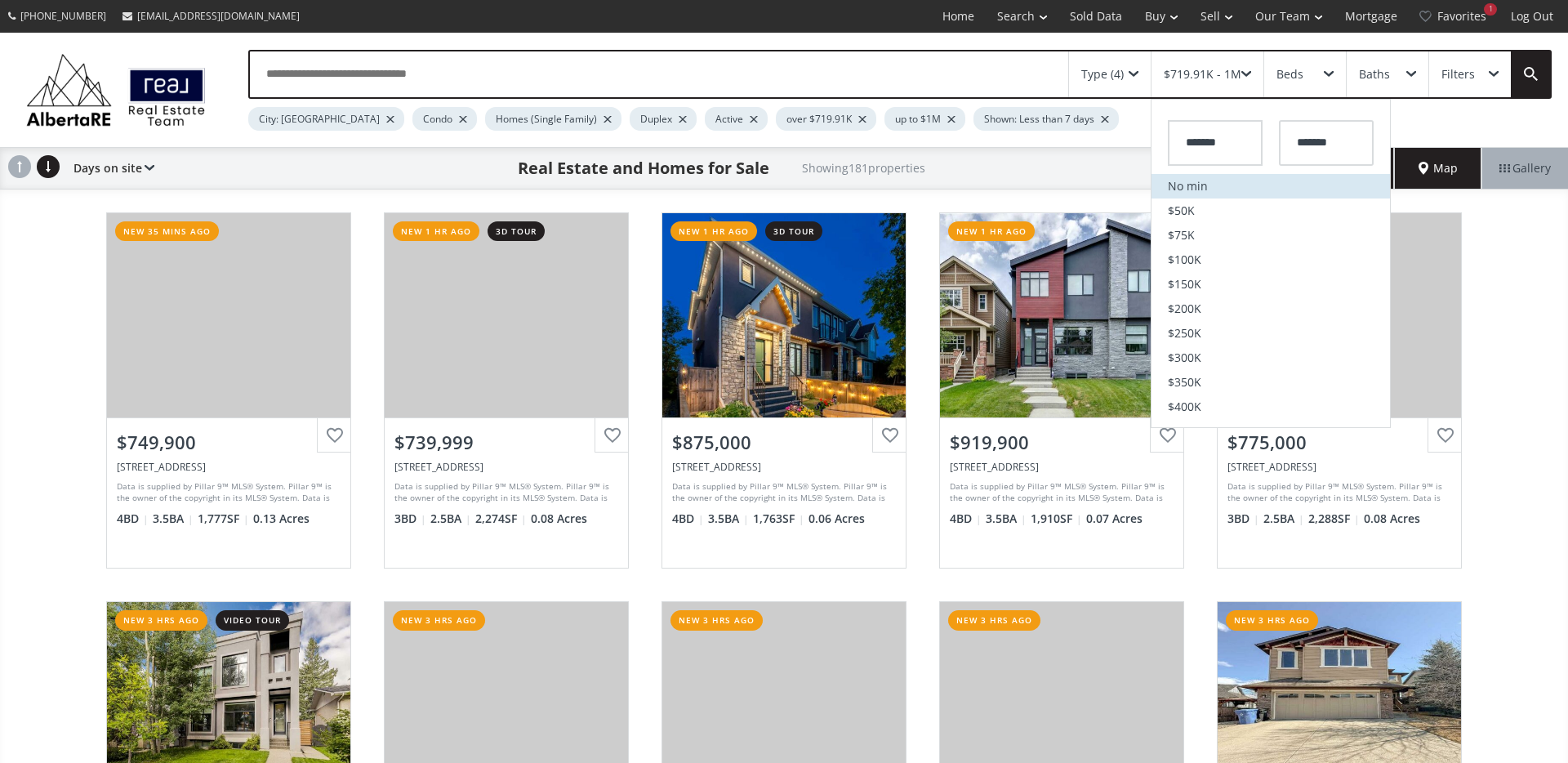
click at [1220, 182] on li "No min" at bounding box center [1270, 187] width 239 height 25
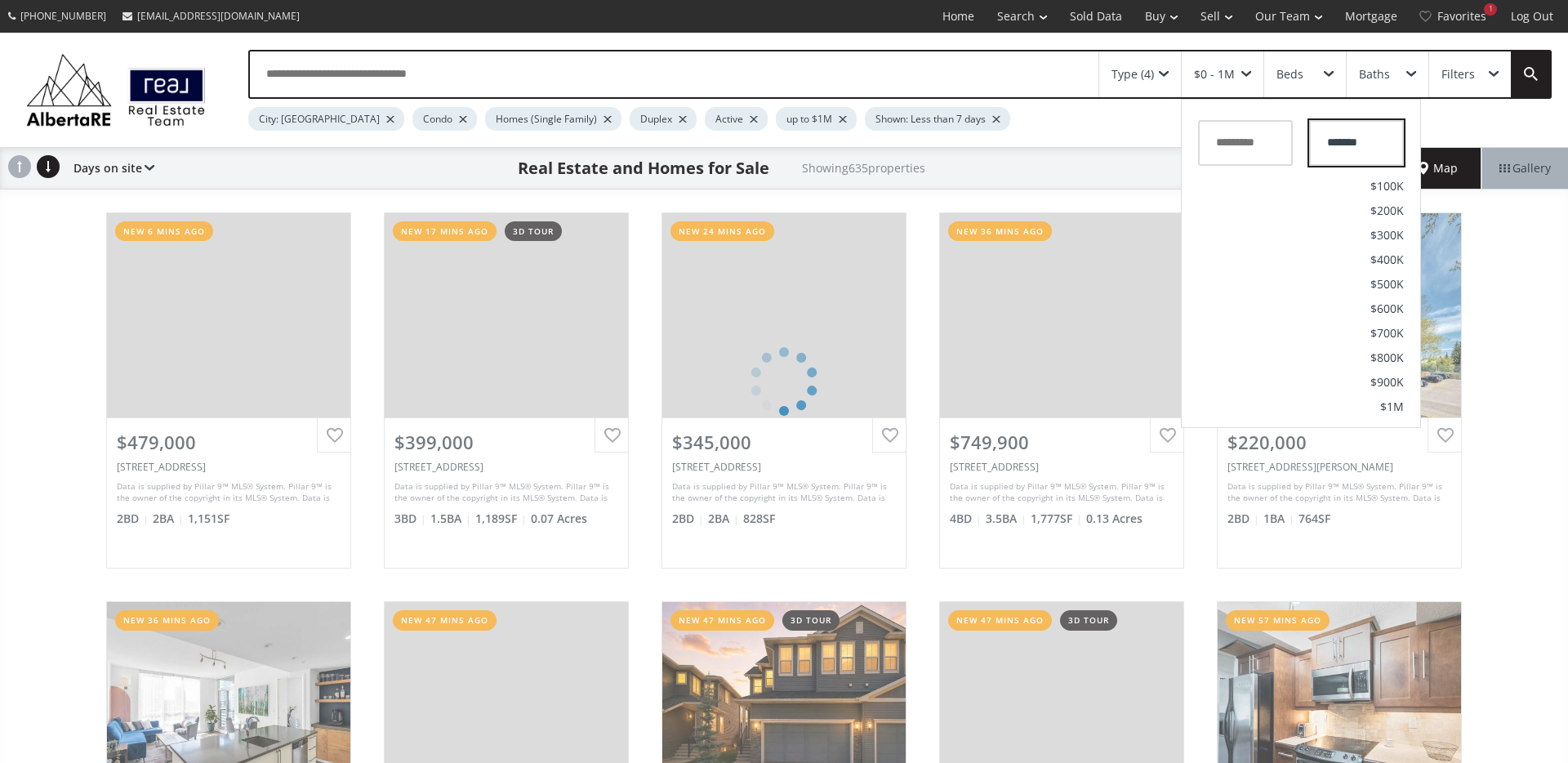
drag, startPoint x: 1353, startPoint y: 140, endPoint x: 1272, endPoint y: 141, distance: 81.0
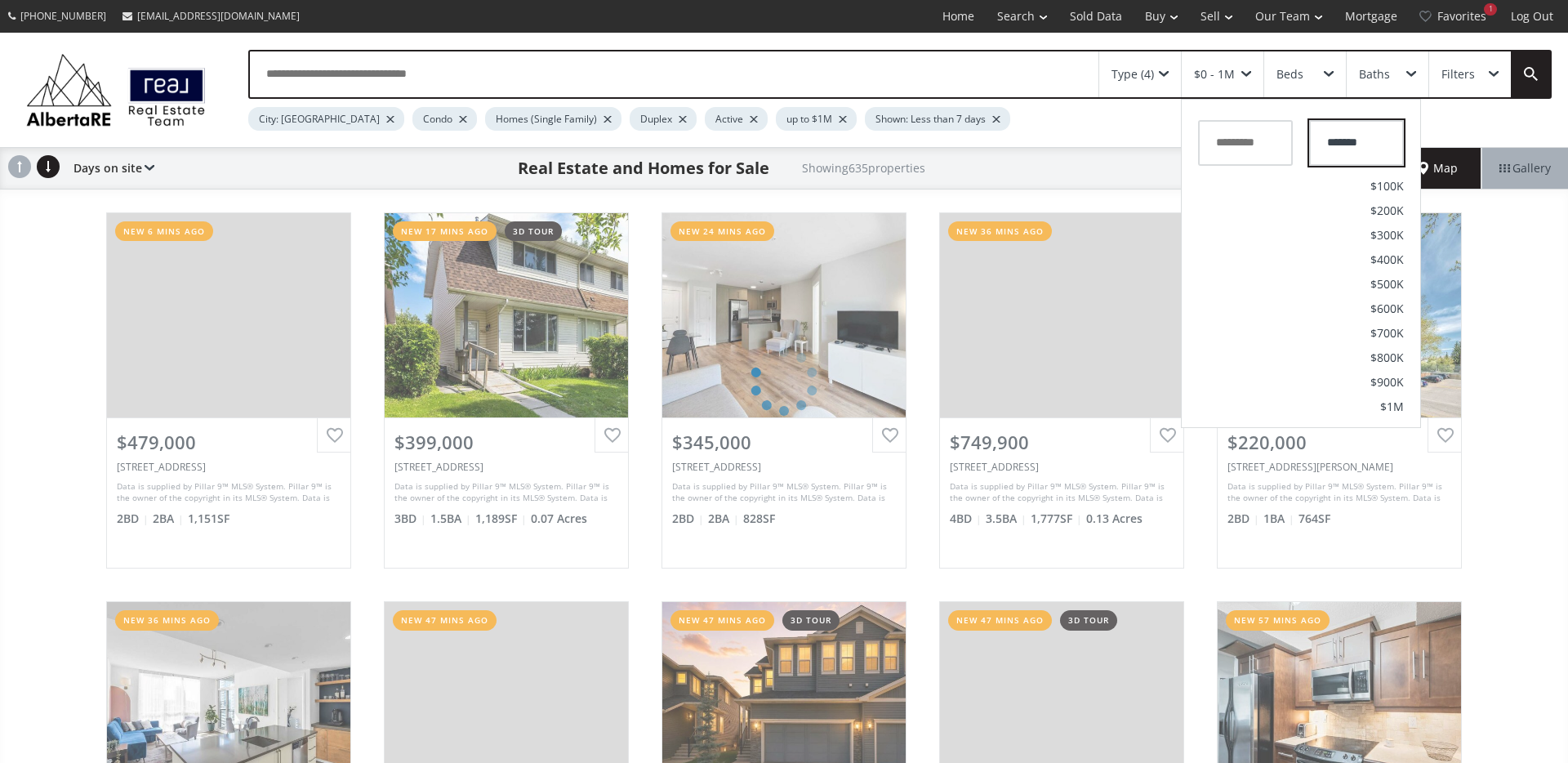
click at [1272, 141] on div "*******" at bounding box center [1300, 139] width 239 height 70
drag, startPoint x: 1286, startPoint y: 145, endPoint x: 1255, endPoint y: 145, distance: 31.0
click at [1255, 145] on div "*******" at bounding box center [1300, 139] width 239 height 70
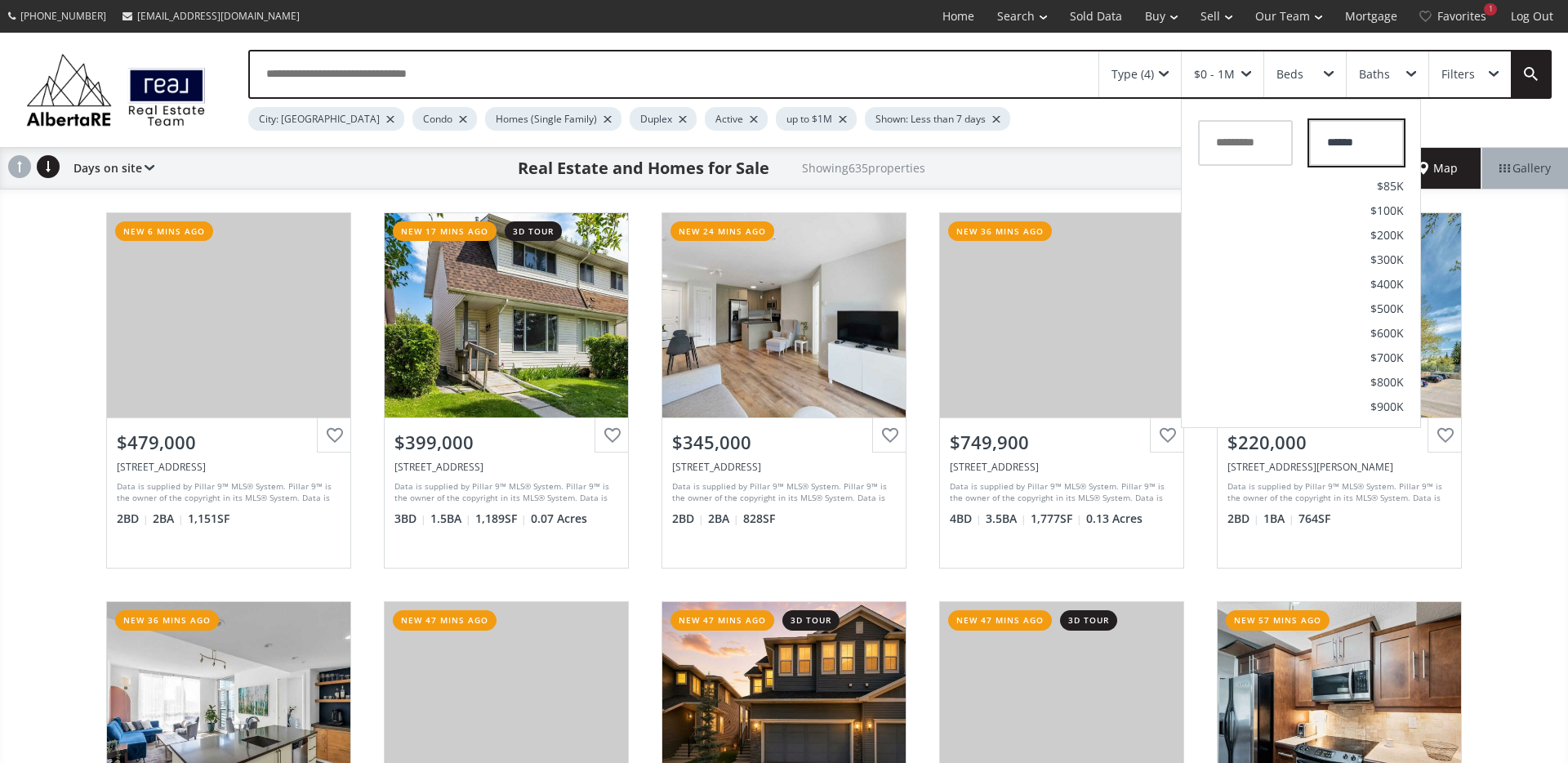
type input "*******"
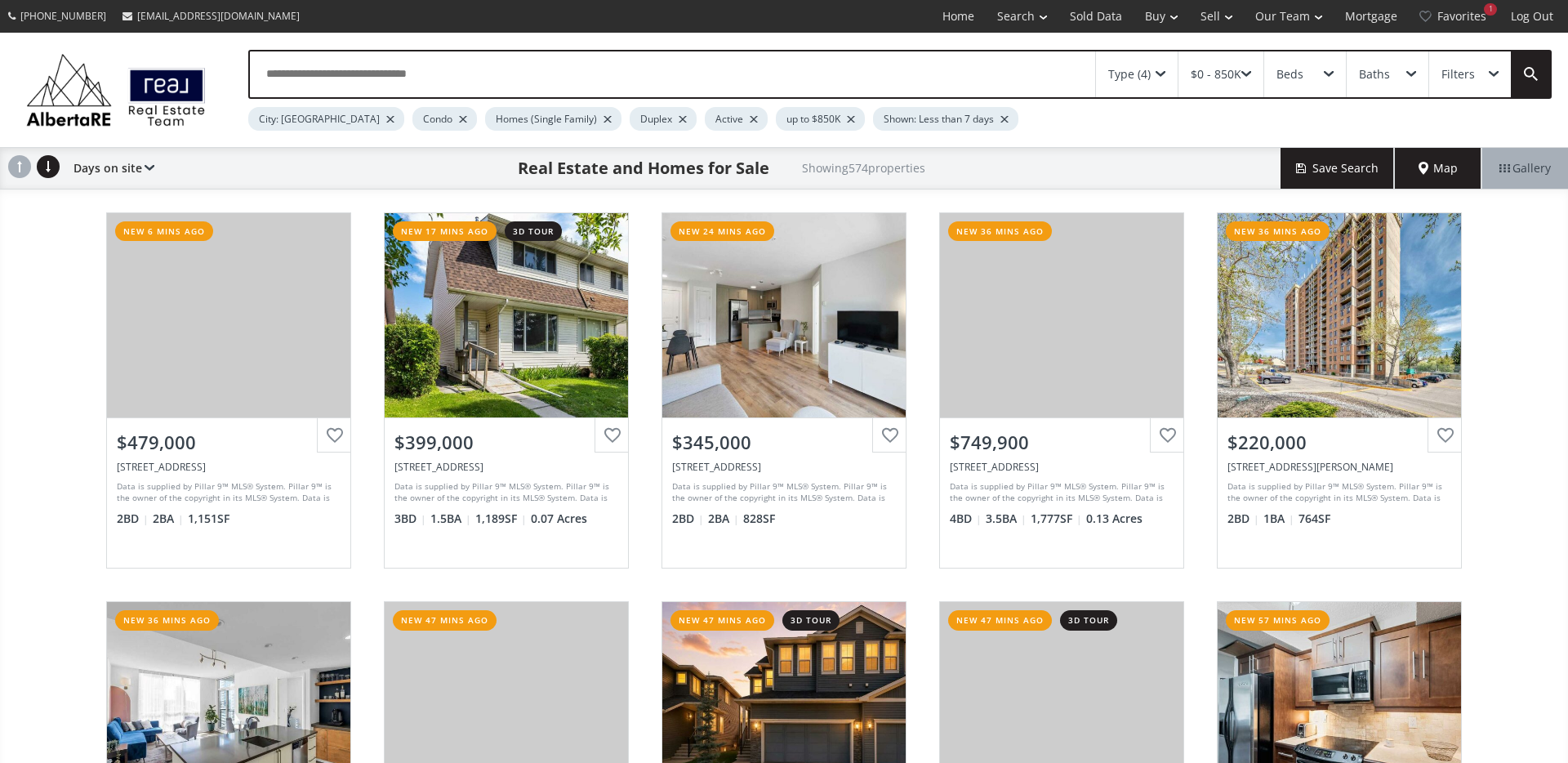
click at [1305, 161] on button "Save Search" at bounding box center [1338, 168] width 114 height 40
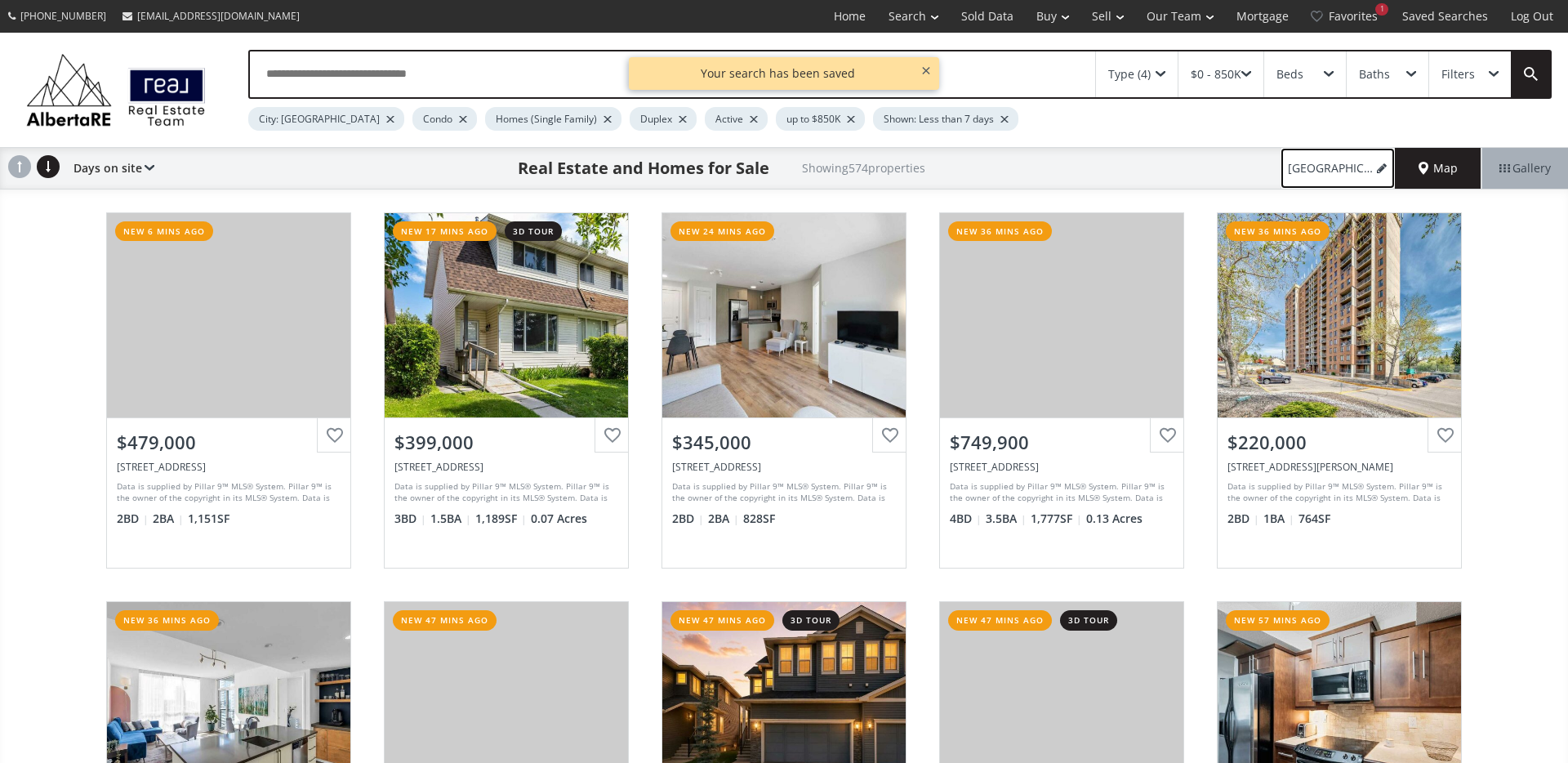
click at [1380, 168] on icon at bounding box center [1381, 168] width 10 height 12
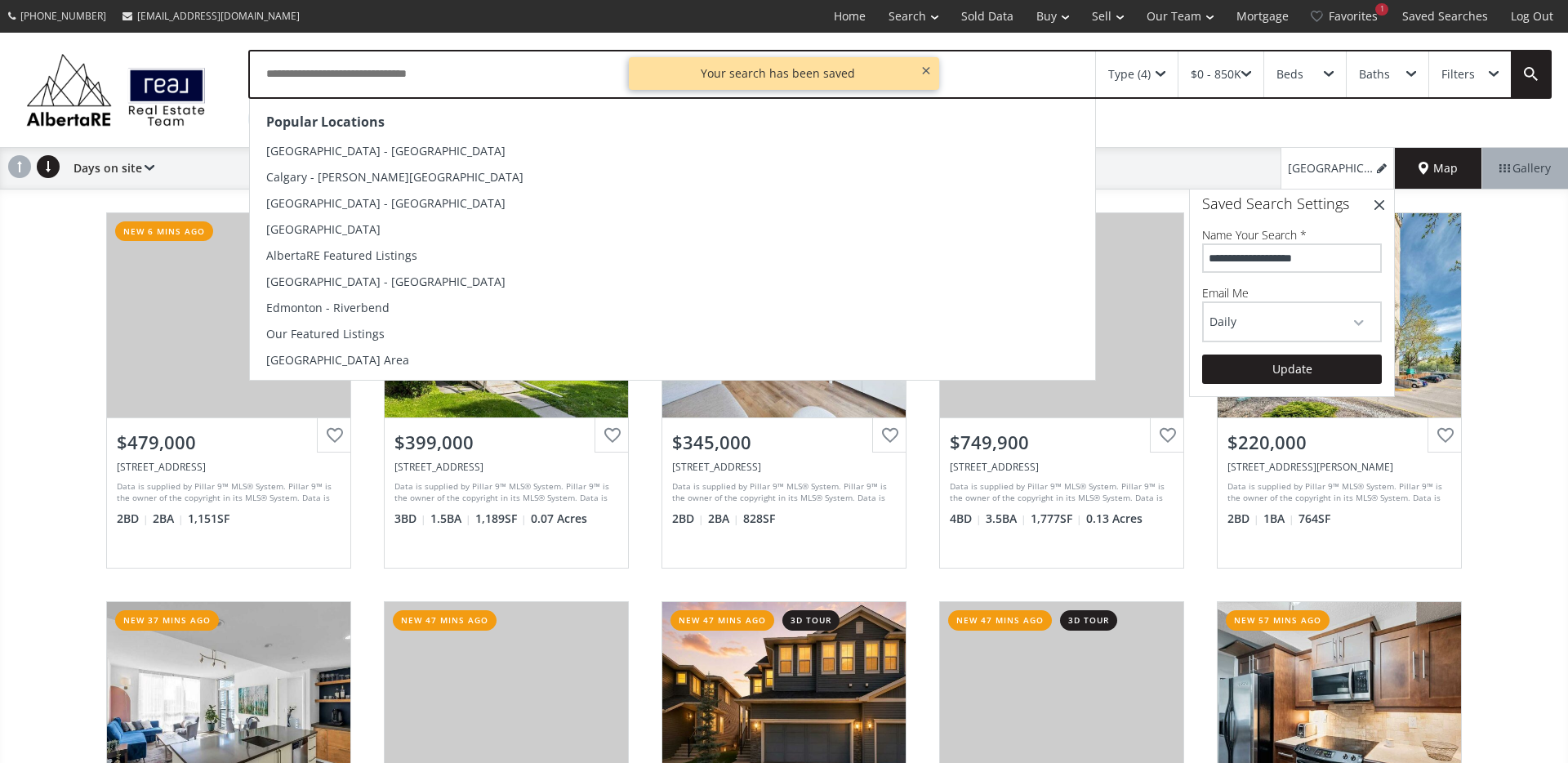
click at [442, 78] on input "text" at bounding box center [673, 73] width 846 height 45
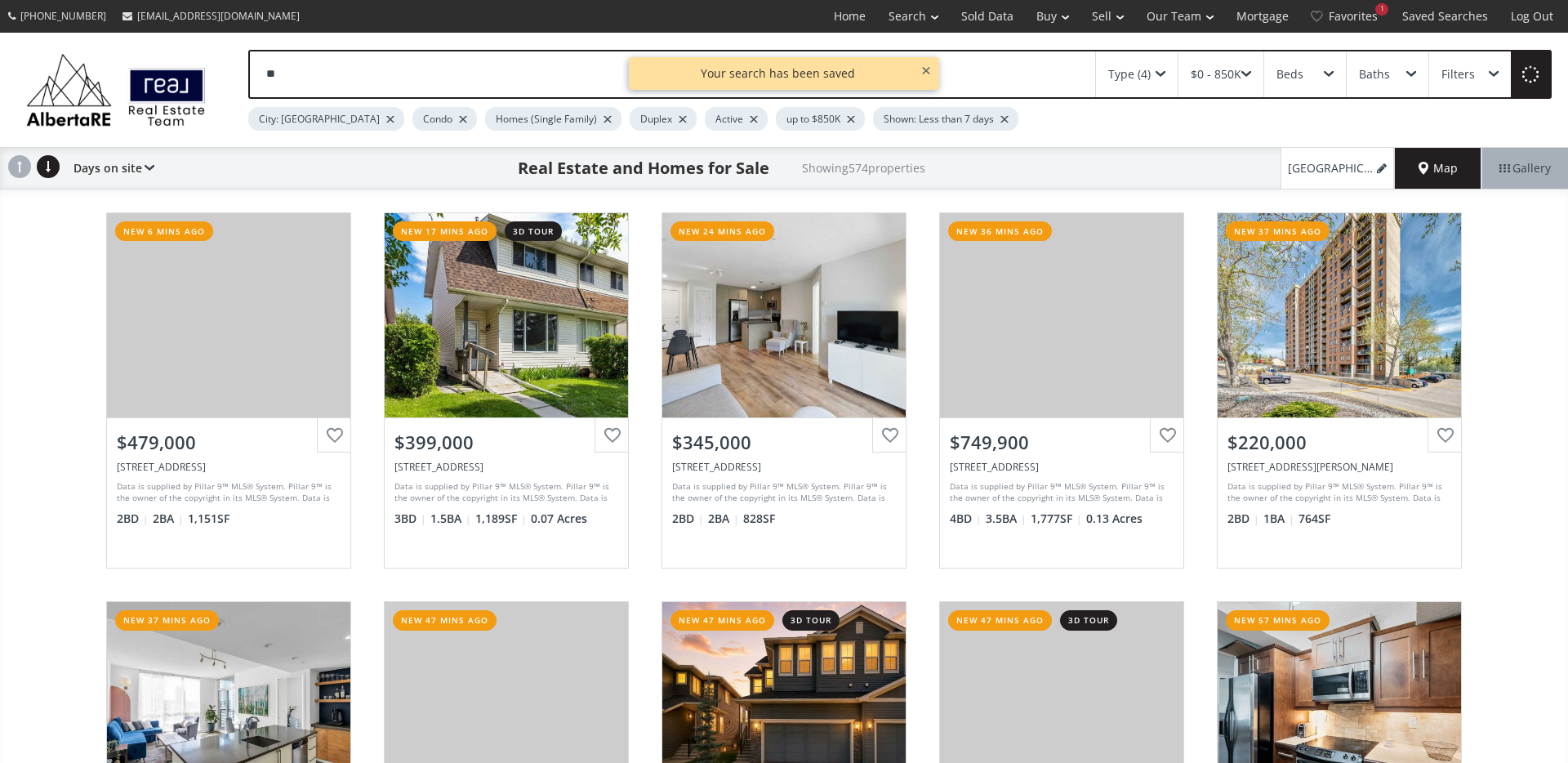
type input "*"
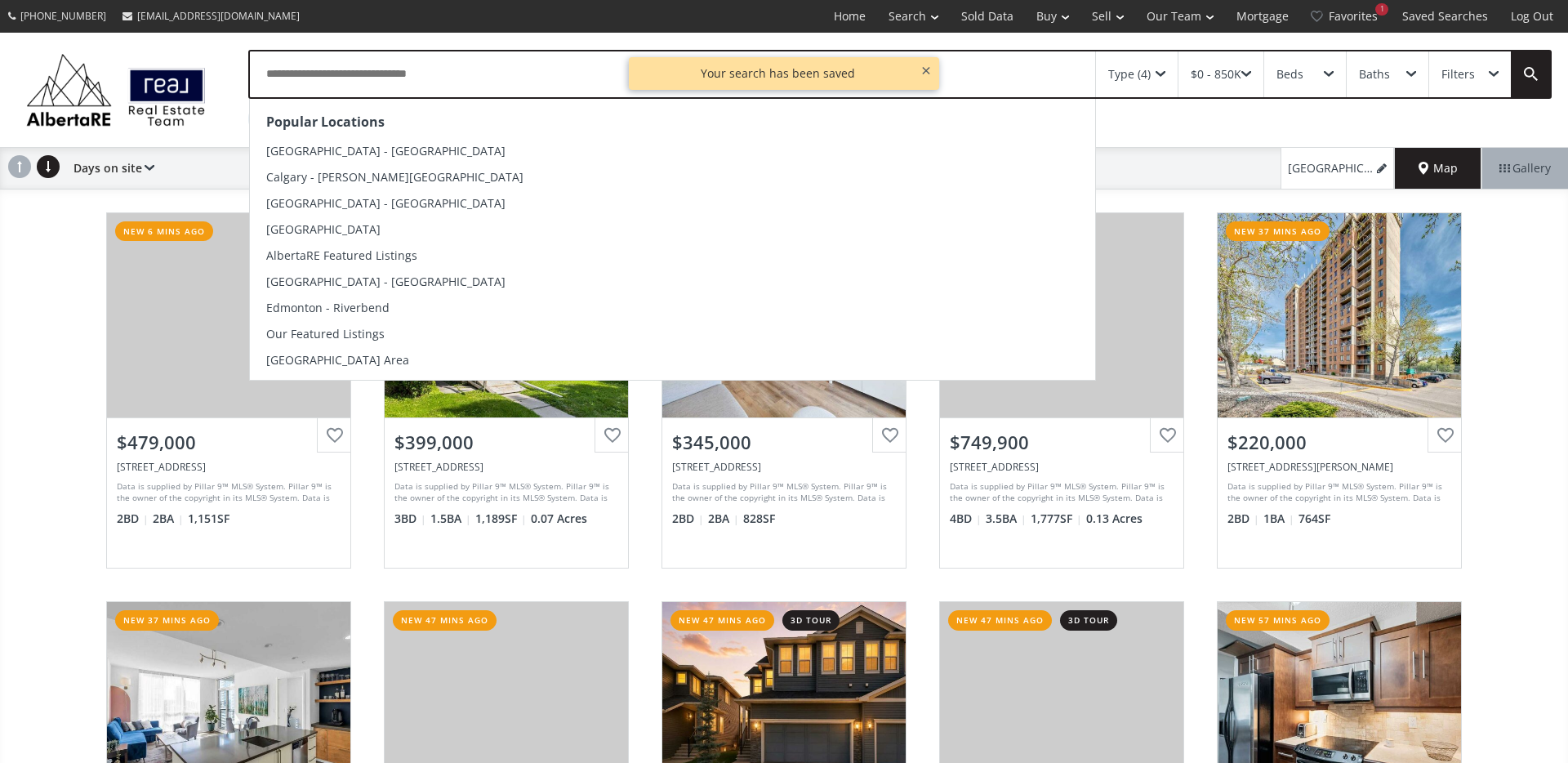
click at [1461, 64] on div "Filters" at bounding box center [1470, 73] width 82 height 45
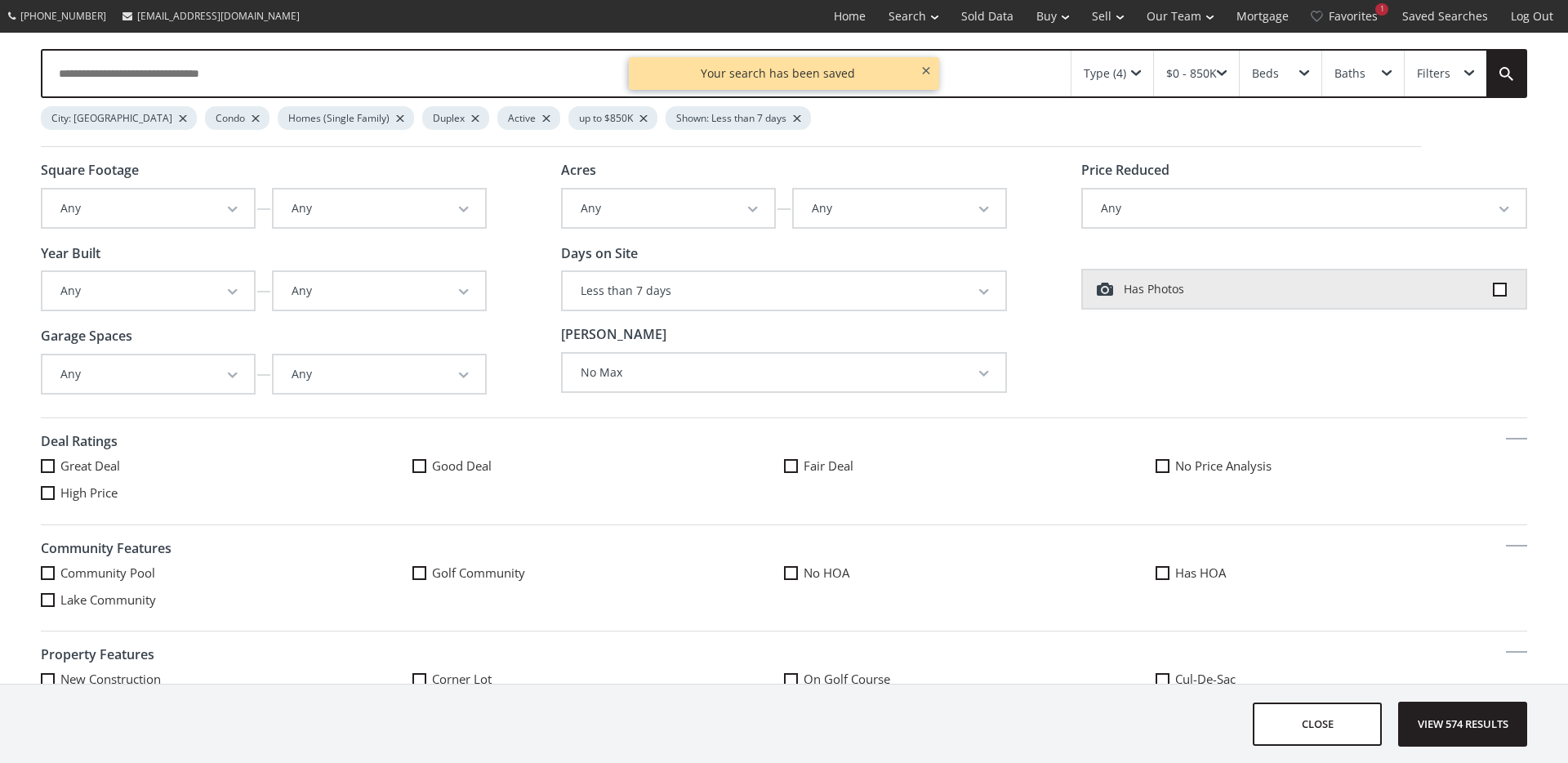
click at [230, 304] on button "Any" at bounding box center [148, 290] width 211 height 37
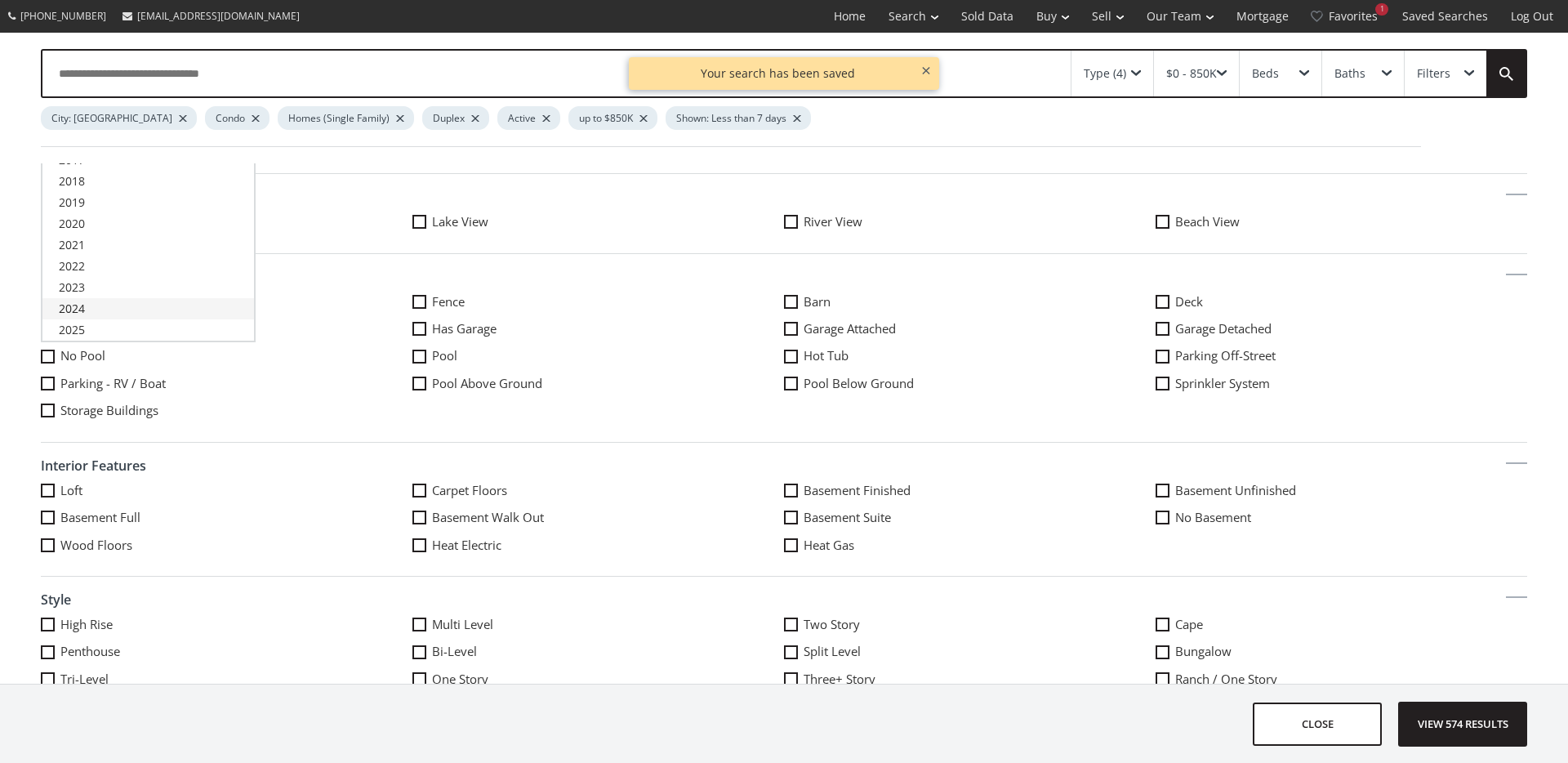
scroll to position [676, 0]
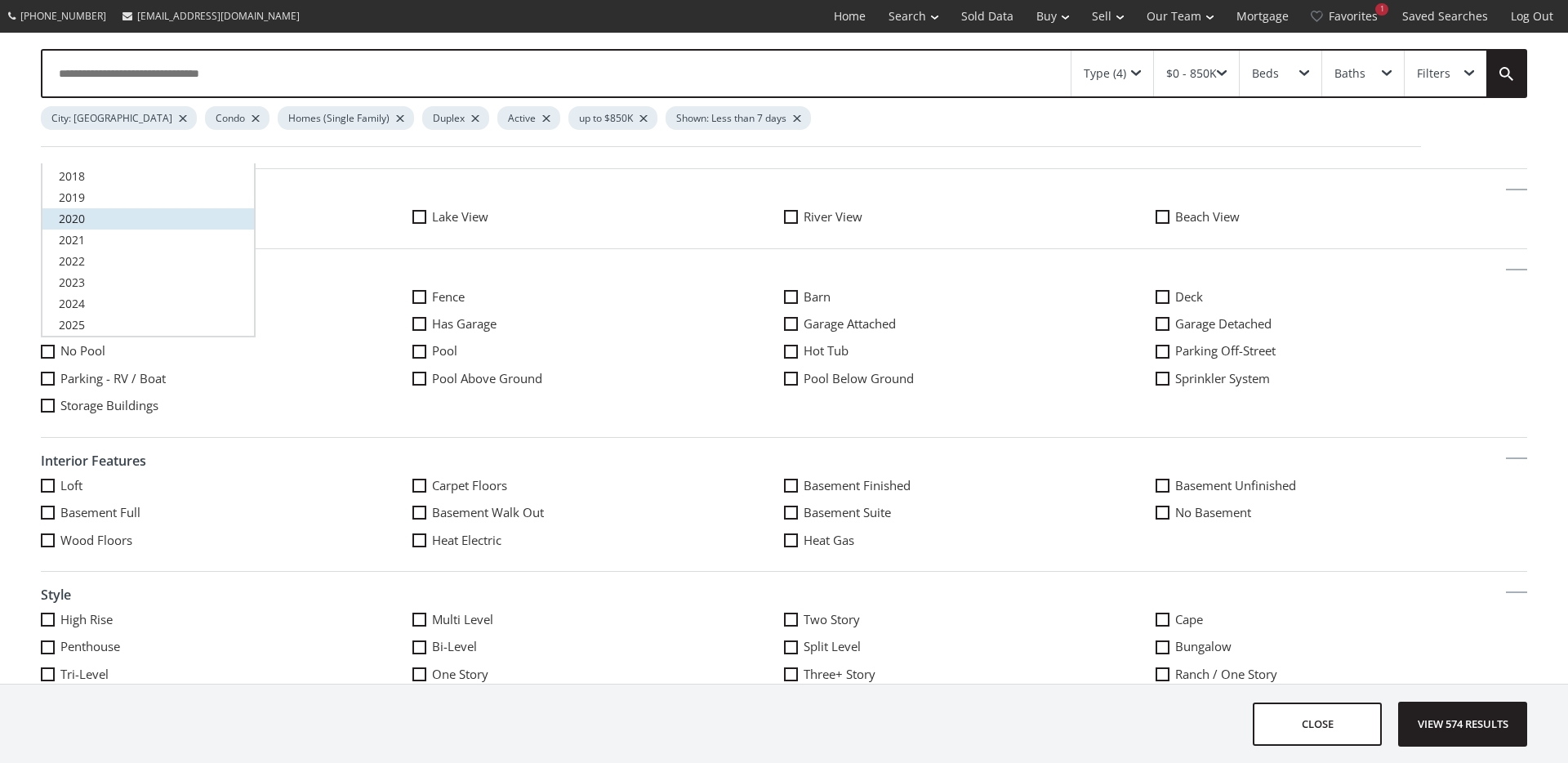
click at [129, 214] on link "2020" at bounding box center [148, 219] width 211 height 21
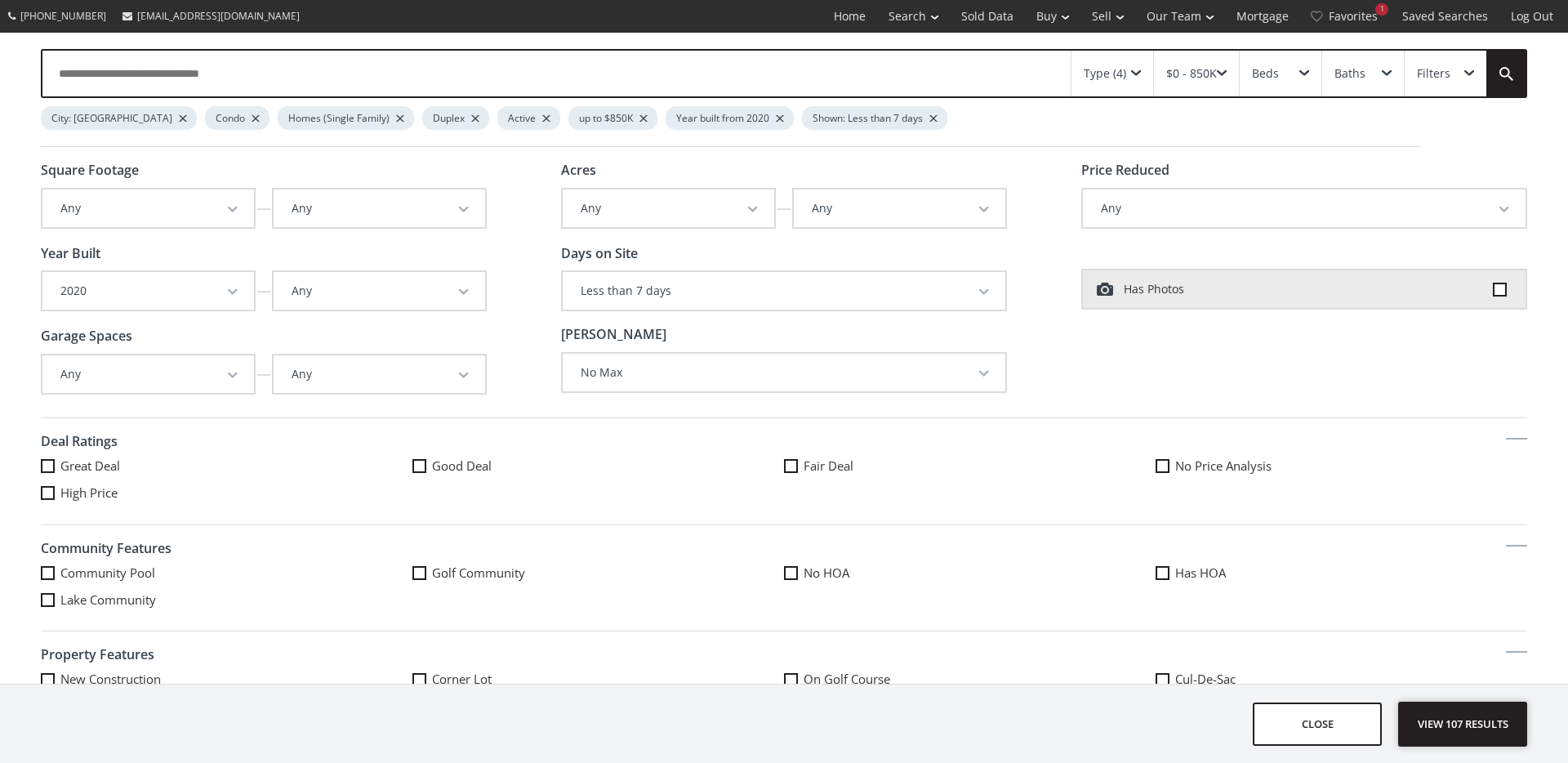
click at [1457, 720] on span "View 107 results" at bounding box center [1462, 724] width 119 height 43
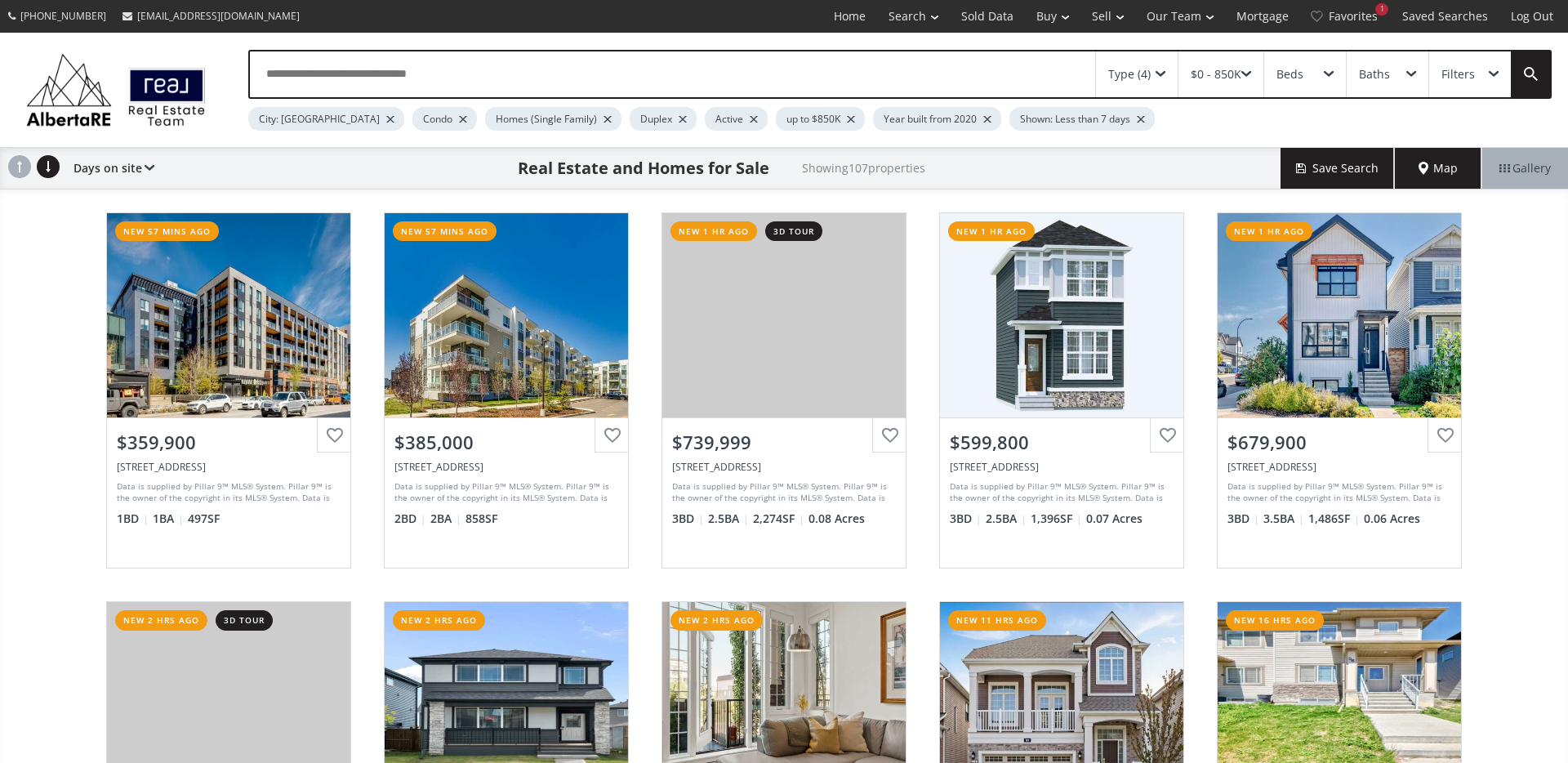
click at [1336, 167] on button "Save Search" at bounding box center [1338, 168] width 114 height 40
click at [1378, 170] on icon at bounding box center [1381, 168] width 10 height 12
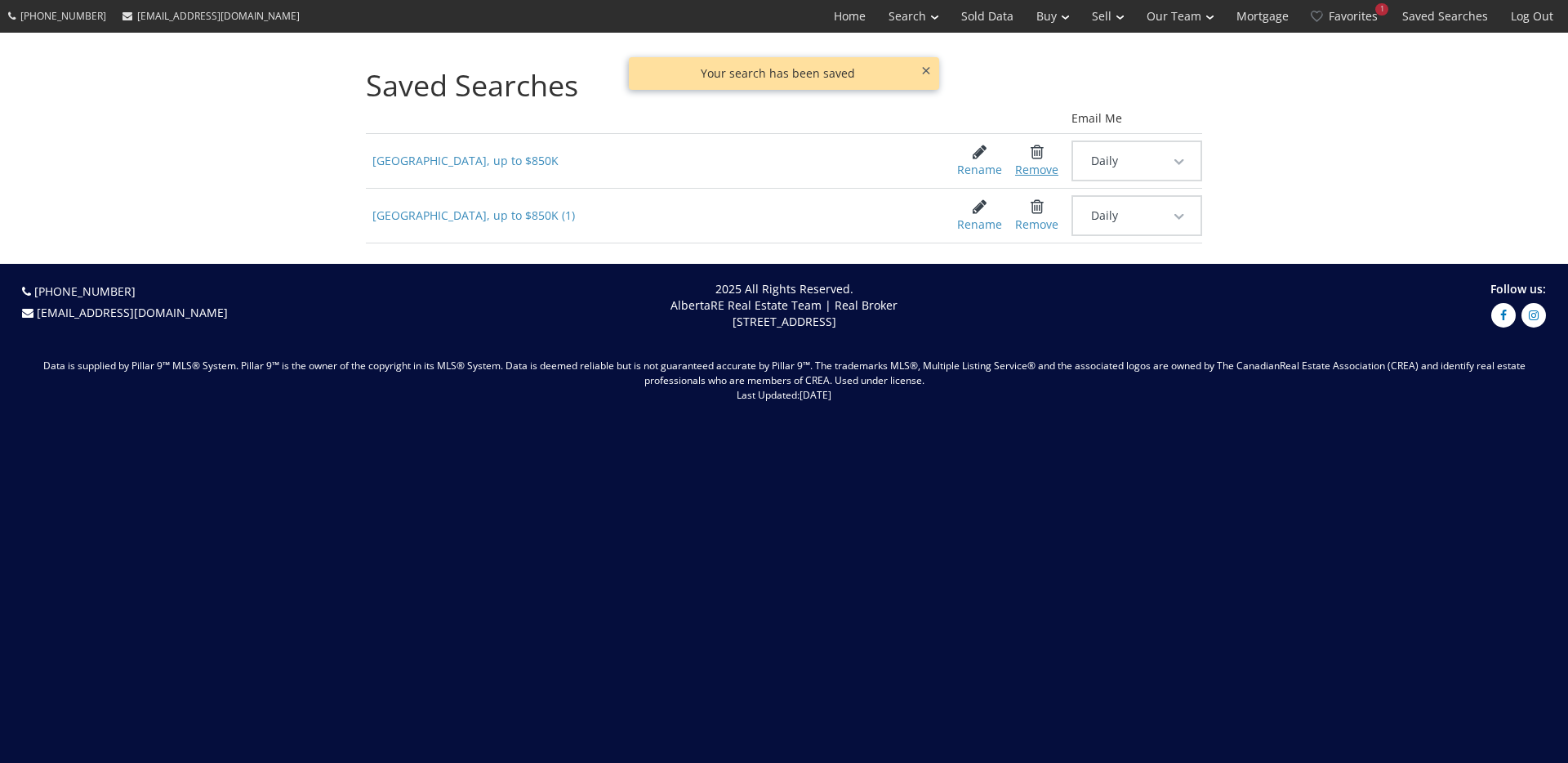
click at [1044, 158] on div "Remove" at bounding box center [1036, 161] width 45 height 35
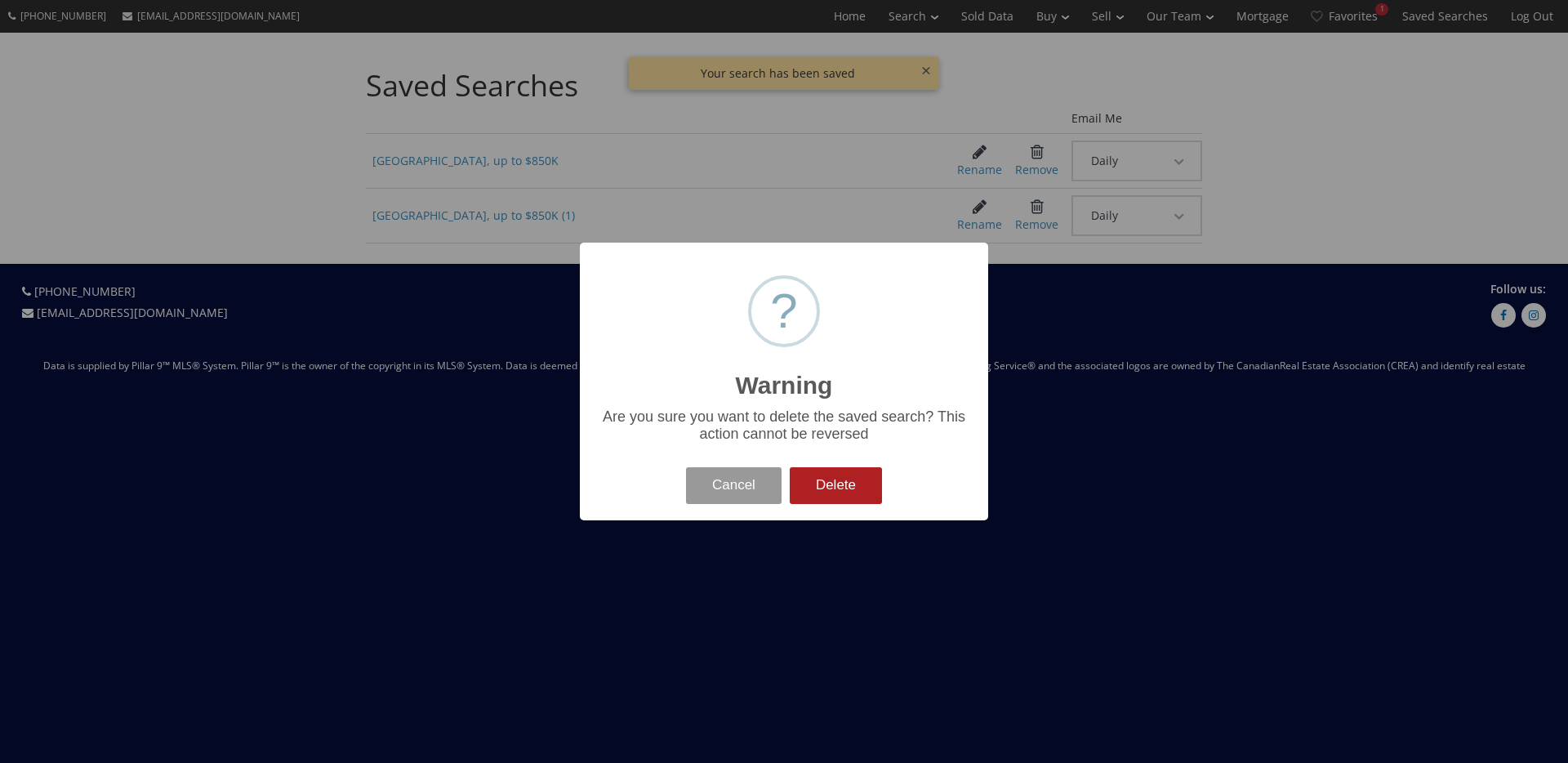
drag, startPoint x: 833, startPoint y: 480, endPoint x: 929, endPoint y: 386, distance: 134.4
click at [833, 480] on button "Delete" at bounding box center [836, 486] width 92 height 36
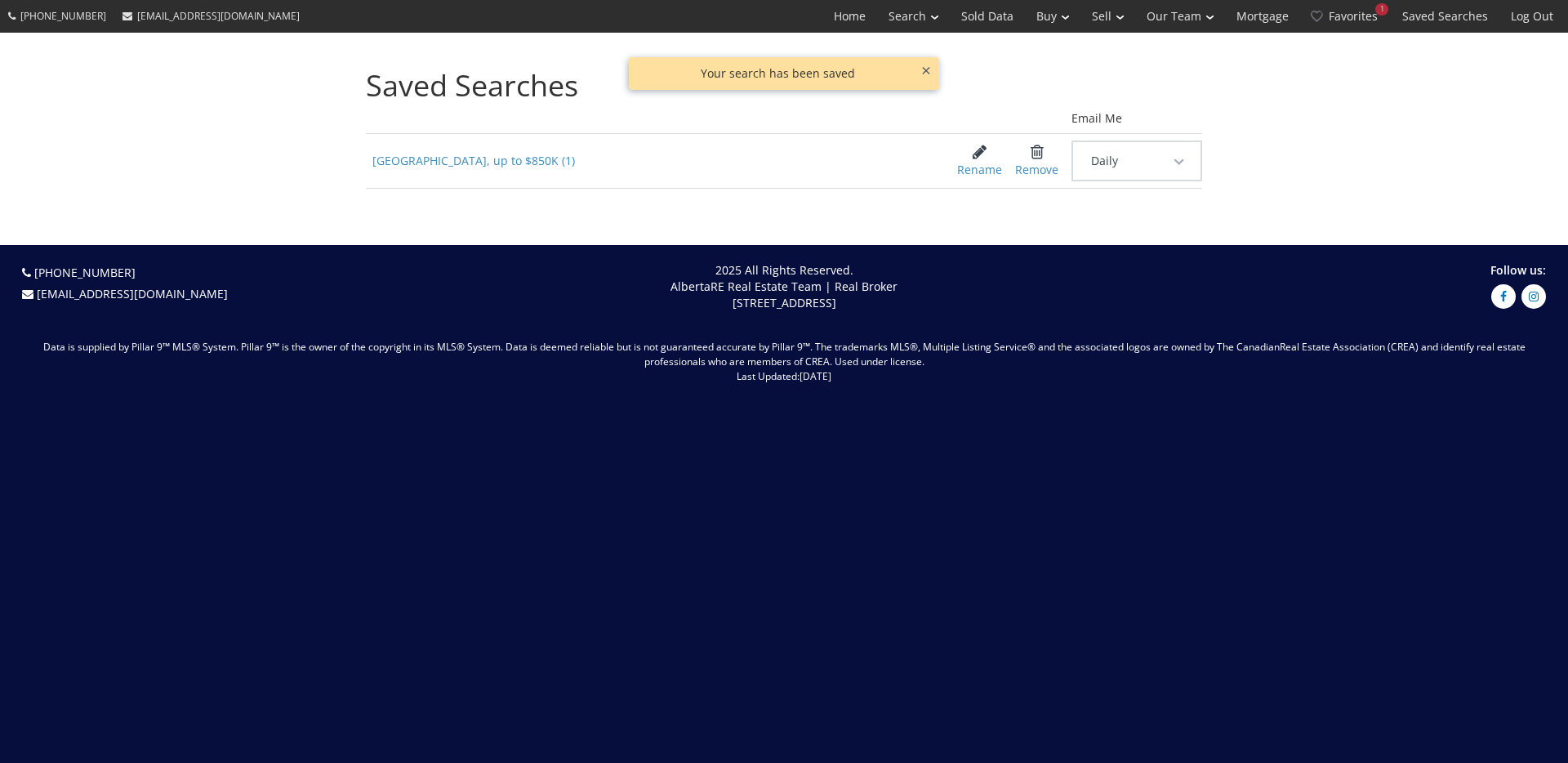
click at [1171, 170] on button "Daily" at bounding box center [1137, 160] width 127 height 37
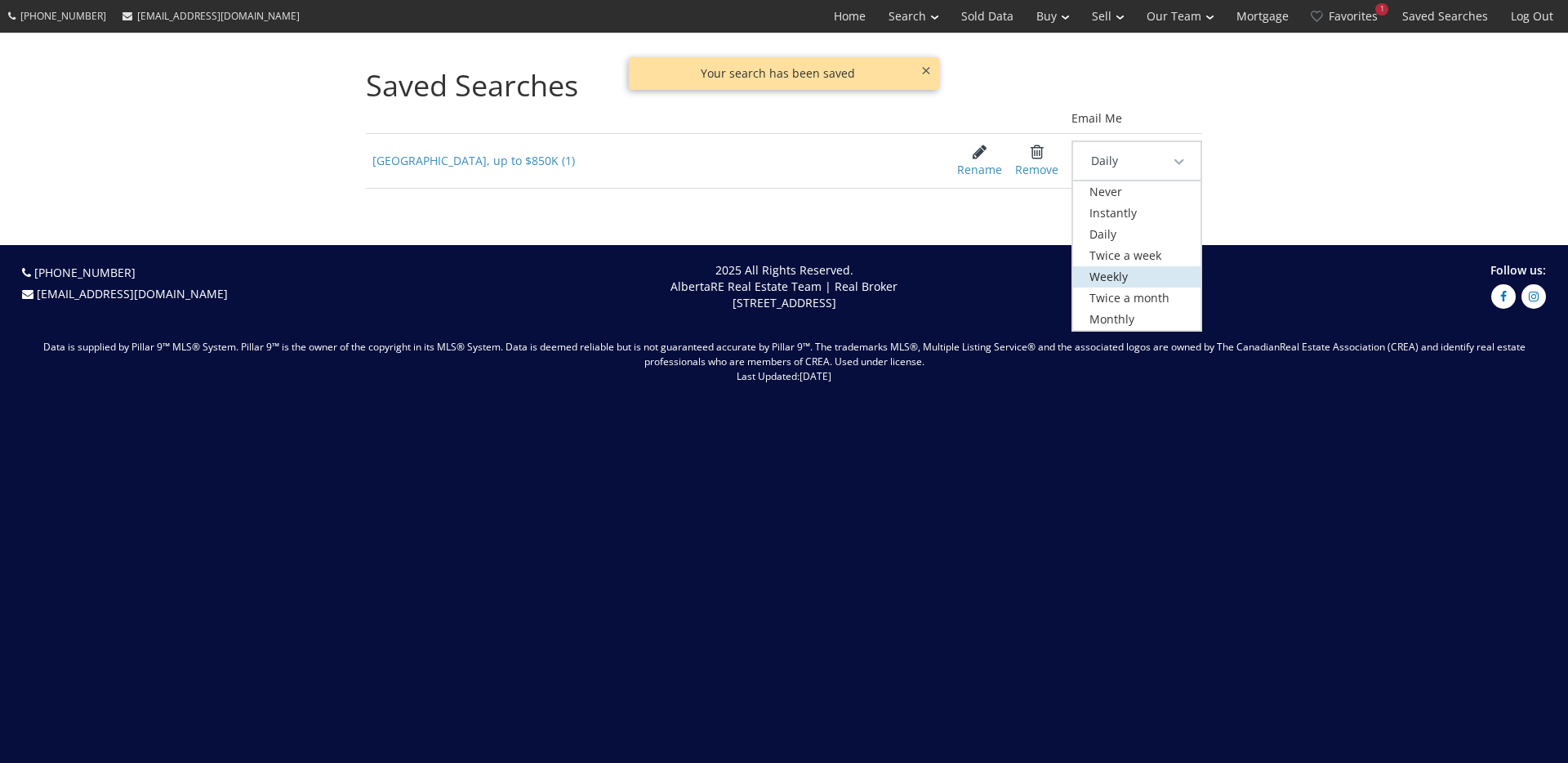
click at [1108, 282] on span "Weekly" at bounding box center [1108, 276] width 38 height 16
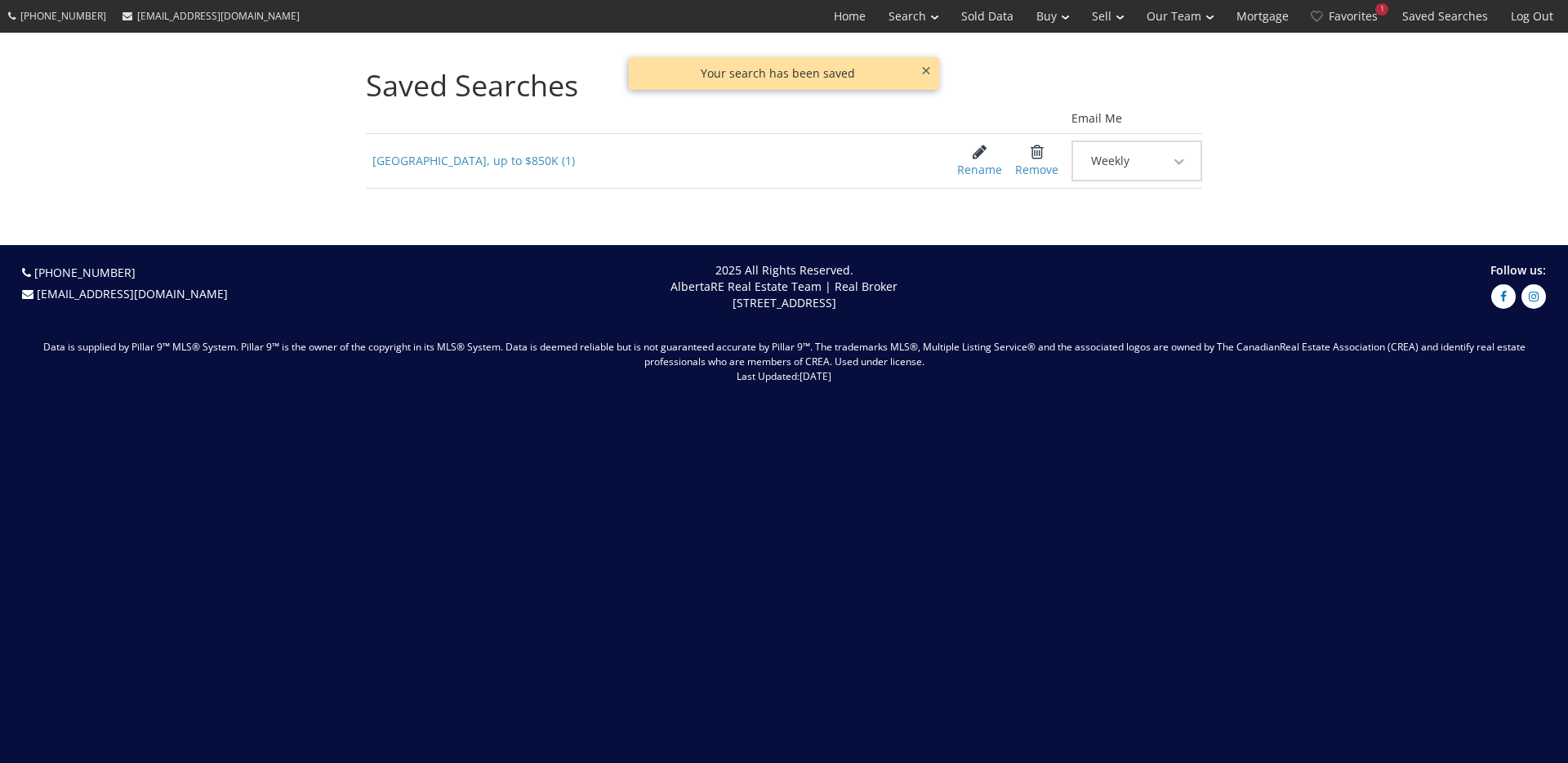
click at [926, 70] on button "×" at bounding box center [926, 70] width 26 height 26
